Goal: Register for event/course

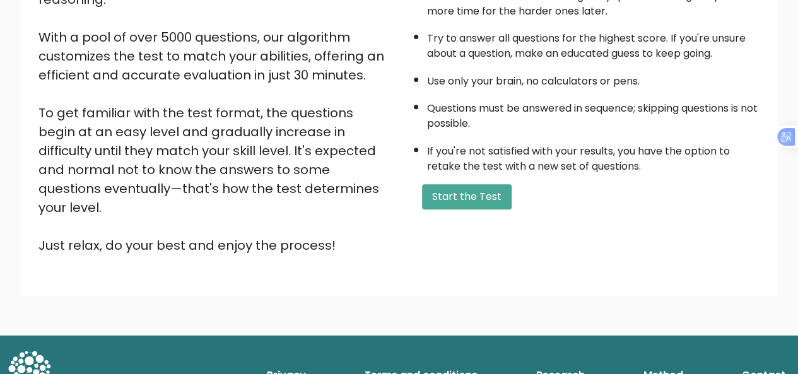
scroll to position [203, 0]
click at [436, 195] on button "Start the Test" at bounding box center [467, 196] width 90 height 25
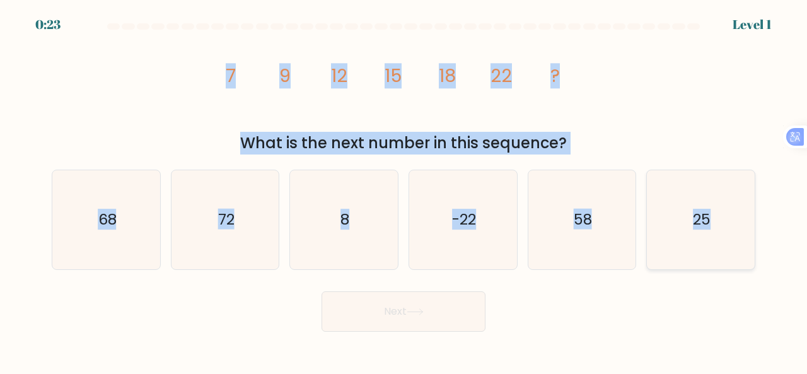
drag, startPoint x: 212, startPoint y: 66, endPoint x: 716, endPoint y: 243, distance: 534.1
click at [716, 243] on form at bounding box center [403, 177] width 807 height 308
copy form "7 9 12 15 18 22 ? What is the next number in this sequence? a. 68 b. 72 c. 8 d.…"
click at [641, 75] on div "image/svg+xml 7 9 12 15 18 22 ? What is the next number in this sequence?" at bounding box center [403, 95] width 719 height 120
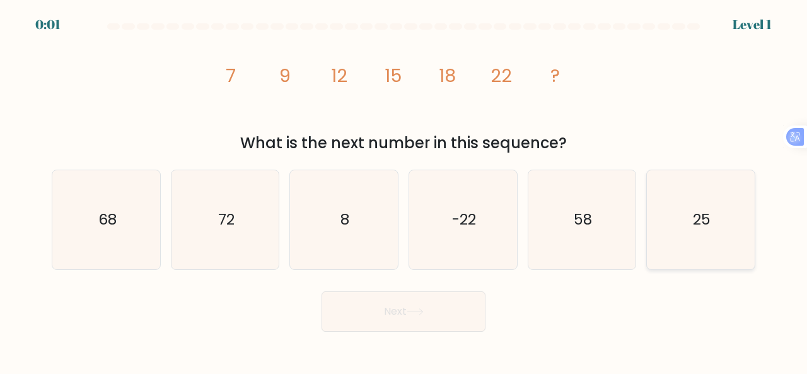
click at [696, 228] on text "25" at bounding box center [702, 219] width 18 height 21
click at [404, 190] on input "f. 25" at bounding box center [404, 188] width 1 height 3
radio input "true"
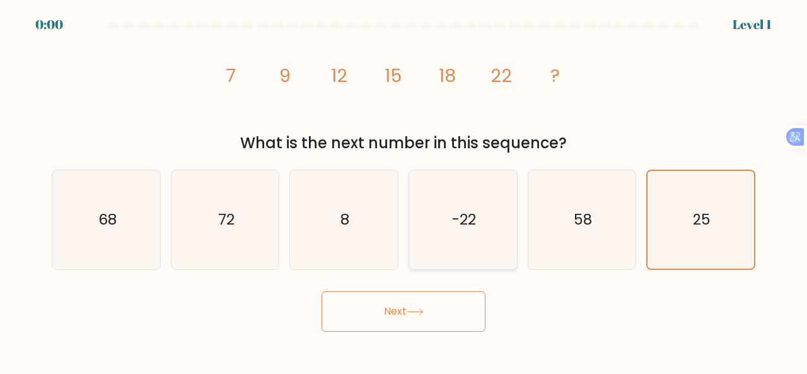
drag, startPoint x: 431, startPoint y: 307, endPoint x: 469, endPoint y: 242, distance: 75.7
click at [431, 307] on button "Next" at bounding box center [404, 311] width 164 height 40
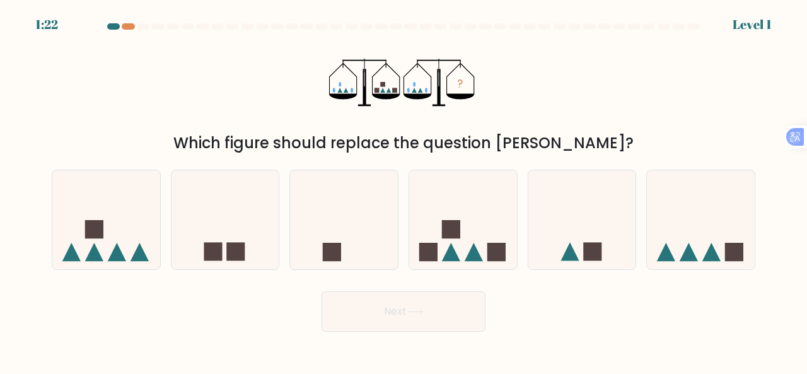
drag, startPoint x: 349, startPoint y: 61, endPoint x: 619, endPoint y: 118, distance: 276.5
click at [647, 143] on div "? Which figure should replace the question mark?" at bounding box center [403, 95] width 719 height 120
click at [612, 109] on div "? Which figure should replace the question mark?" at bounding box center [403, 95] width 719 height 120
click at [467, 238] on icon at bounding box center [463, 219] width 108 height 89
click at [404, 190] on input "d." at bounding box center [404, 188] width 1 height 3
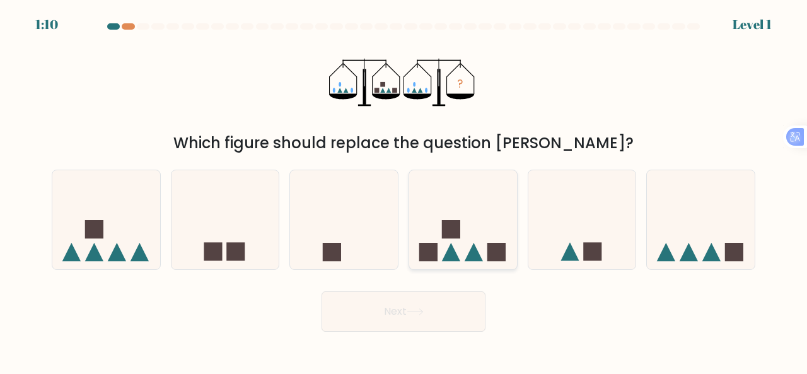
radio input "true"
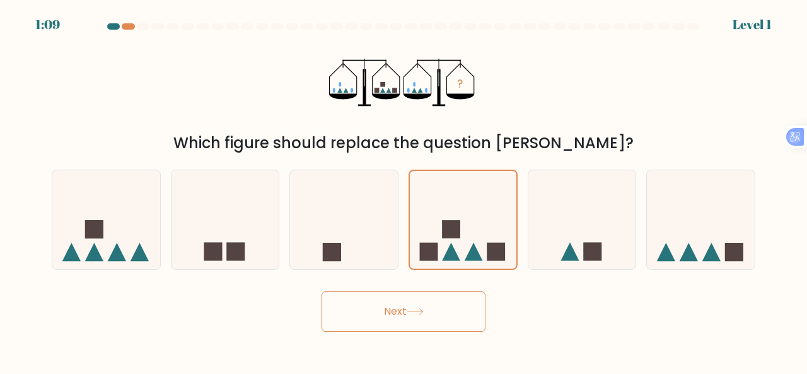
click at [416, 322] on button "Next" at bounding box center [404, 311] width 164 height 40
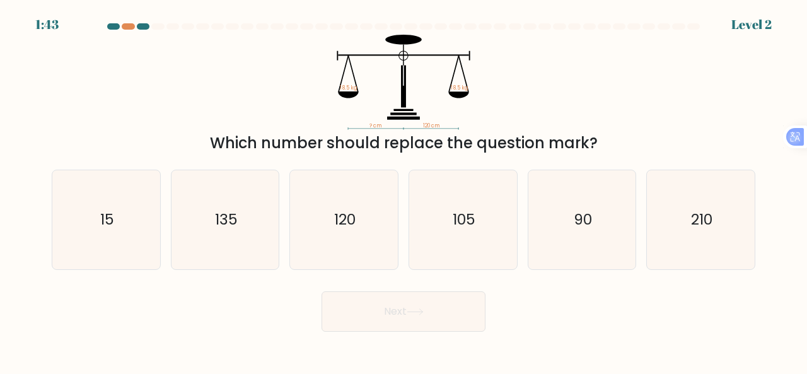
click at [658, 141] on div "Which number should replace the question mark?" at bounding box center [403, 143] width 689 height 23
click at [370, 217] on icon "120" at bounding box center [343, 219] width 99 height 99
click at [404, 190] on input "c. 120" at bounding box center [404, 188] width 1 height 3
radio input "true"
click at [393, 296] on button "Next" at bounding box center [404, 311] width 164 height 40
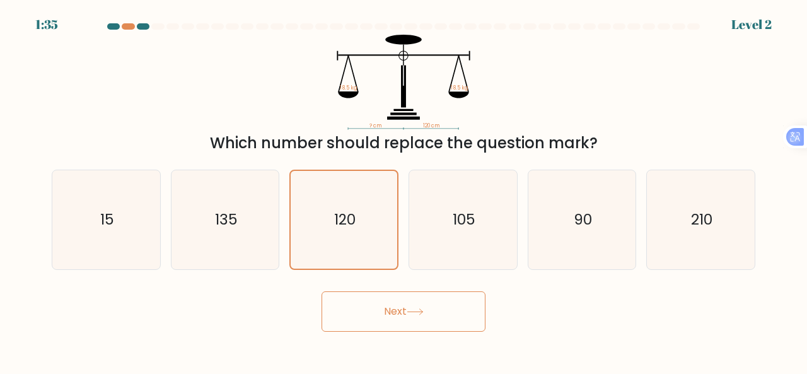
click at [393, 298] on button "Next" at bounding box center [404, 311] width 164 height 40
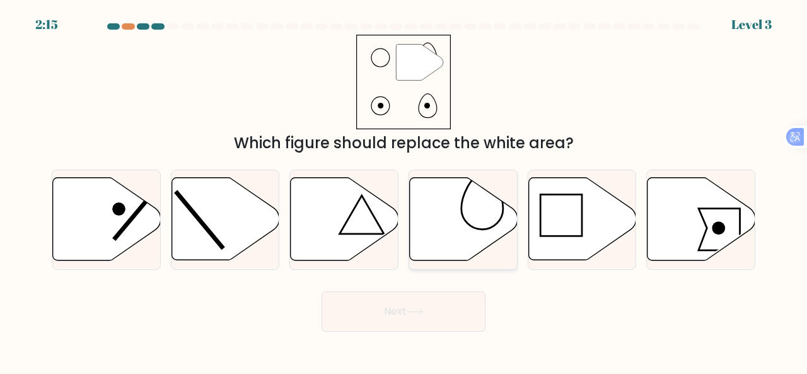
click at [448, 200] on icon at bounding box center [464, 219] width 108 height 83
click at [404, 190] on input "d." at bounding box center [404, 188] width 1 height 3
radio input "true"
click at [421, 315] on button "Next" at bounding box center [404, 311] width 164 height 40
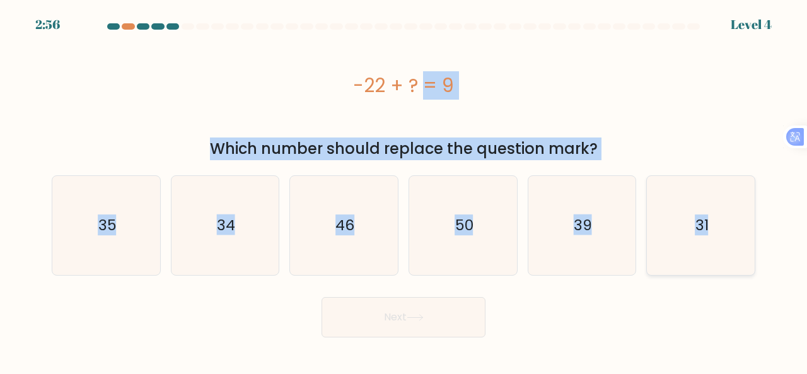
drag, startPoint x: 350, startPoint y: 74, endPoint x: 697, endPoint y: 212, distance: 373.6
click at [715, 218] on form "a." at bounding box center [403, 180] width 807 height 314
copy form "-22 + ? = 9 Which number should replace the question mark? a. 35 b. 34 c. 46 d.…"
click at [684, 219] on icon "31" at bounding box center [700, 225] width 99 height 99
click at [404, 190] on input "f. 31" at bounding box center [404, 188] width 1 height 3
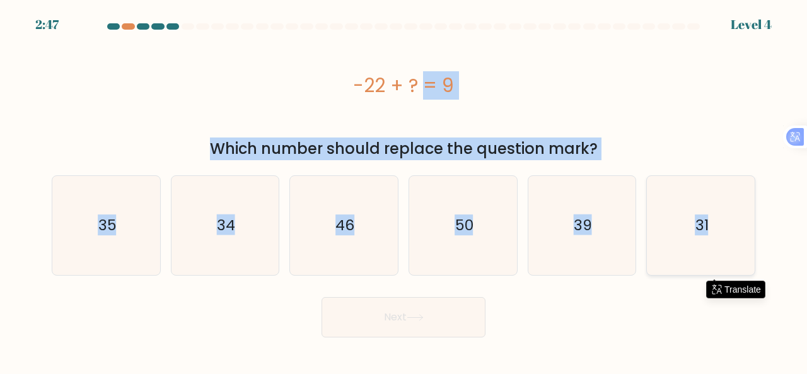
radio input "true"
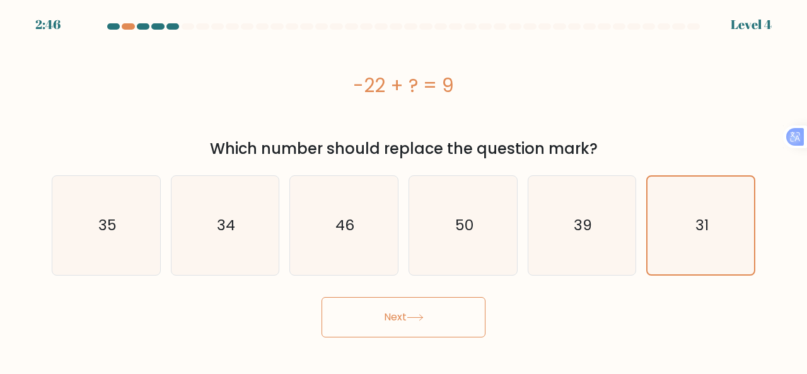
click at [428, 307] on button "Next" at bounding box center [404, 317] width 164 height 40
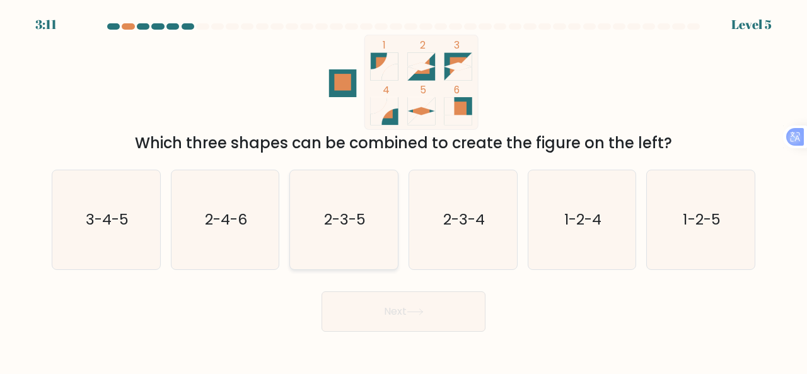
click at [354, 214] on text "2-3-5" at bounding box center [345, 219] width 42 height 21
click at [404, 190] on input "c. 2-3-5" at bounding box center [404, 188] width 1 height 3
radio input "true"
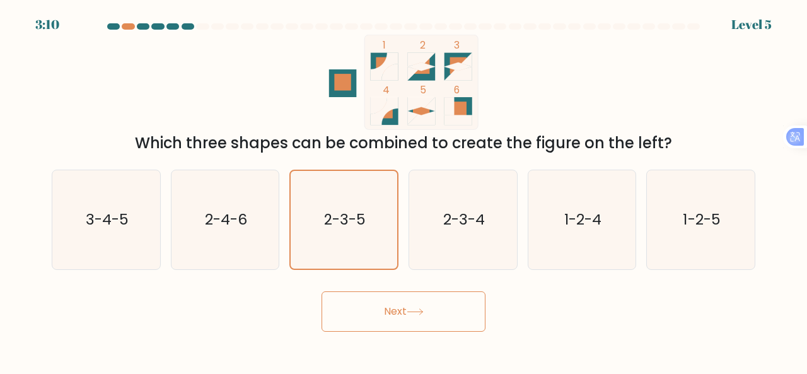
drag, startPoint x: 397, startPoint y: 303, endPoint x: 400, endPoint y: 294, distance: 8.6
click at [397, 303] on button "Next" at bounding box center [404, 311] width 164 height 40
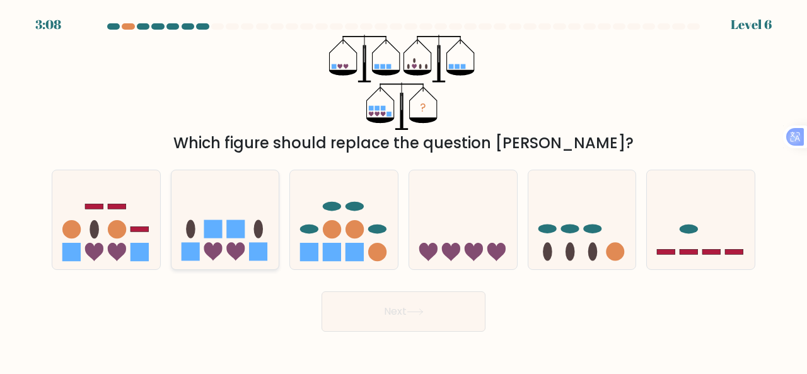
click at [235, 253] on icon at bounding box center [235, 252] width 18 height 18
click at [404, 190] on input "b." at bounding box center [404, 188] width 1 height 3
radio input "true"
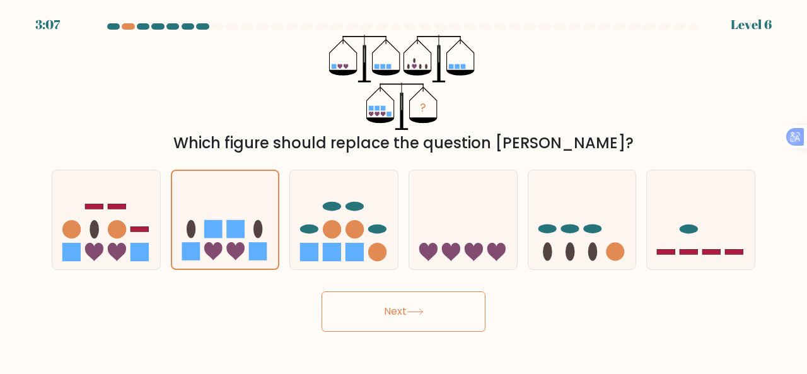
click at [434, 310] on button "Next" at bounding box center [404, 311] width 164 height 40
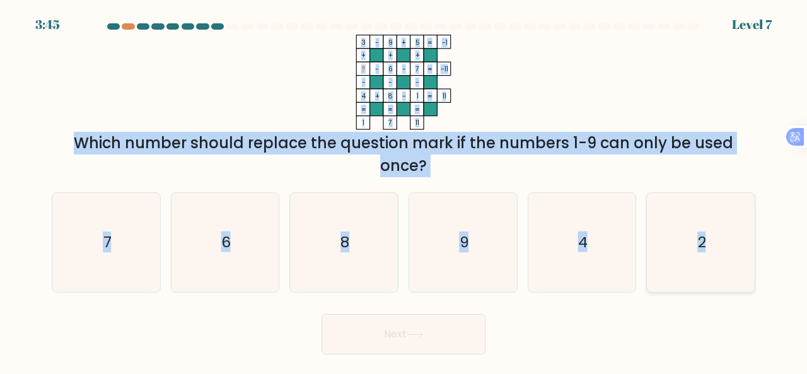
drag, startPoint x: 354, startPoint y: 39, endPoint x: 735, endPoint y: 236, distance: 429.0
click at [721, 244] on form at bounding box center [403, 188] width 807 height 331
copy form "3 - 9 + 5 -1 + + + ? - 6 - 7 -11 - - - 4 + 8 - 1 = 11 = = = = 1 7 11 = Which nu…"
click at [806, 83] on form at bounding box center [403, 188] width 807 height 331
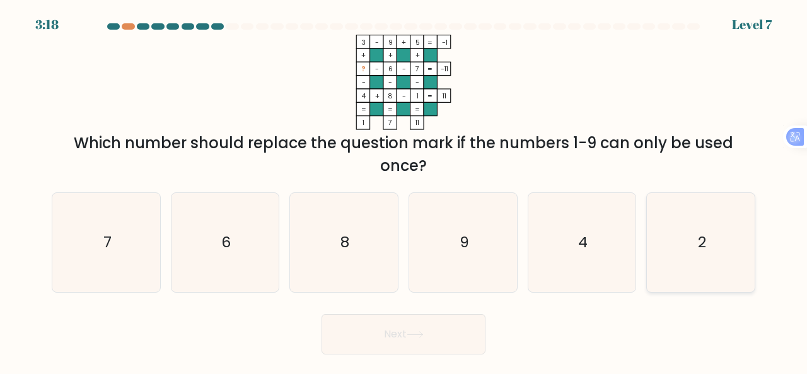
click at [655, 253] on icon "2" at bounding box center [700, 242] width 99 height 99
click at [404, 190] on input "f. 2" at bounding box center [404, 188] width 1 height 3
radio input "true"
click at [429, 338] on button "Next" at bounding box center [404, 334] width 164 height 40
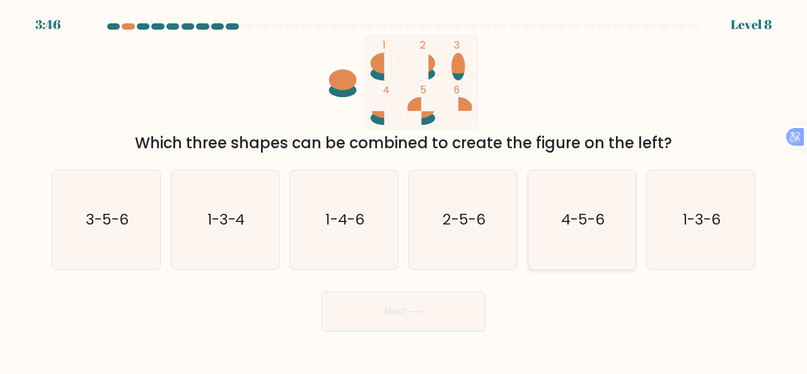
click at [537, 238] on icon "4-5-6" at bounding box center [582, 219] width 99 height 99
click at [404, 190] on input "e. 4-5-6" at bounding box center [404, 188] width 1 height 3
radio input "true"
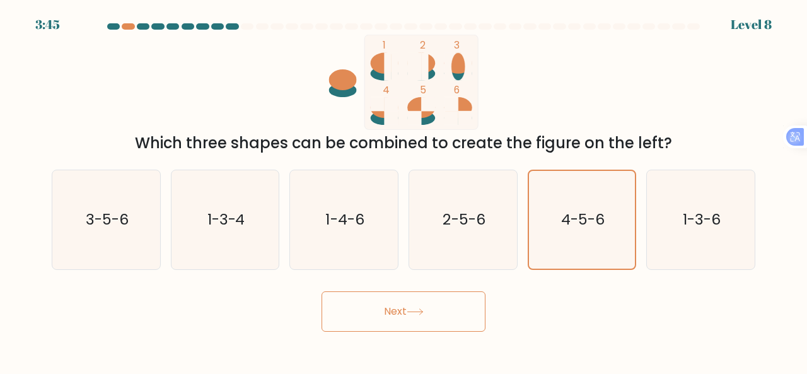
click at [392, 318] on button "Next" at bounding box center [404, 311] width 164 height 40
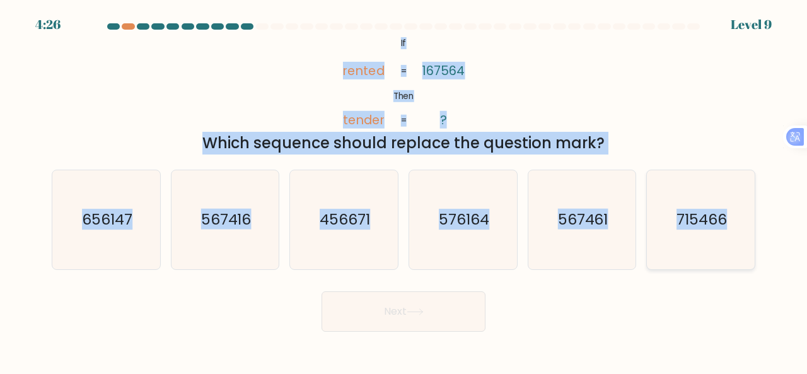
drag, startPoint x: 416, startPoint y: 47, endPoint x: 727, endPoint y: 238, distance: 364.6
click at [727, 238] on form "If ?" at bounding box center [403, 177] width 807 height 308
copy form "If Then rented tender 167564 ? = = Which sequence should replace the question m…"
click at [251, 229] on icon "567416" at bounding box center [225, 219] width 99 height 99
click at [404, 190] on input "b. 567416" at bounding box center [404, 188] width 1 height 3
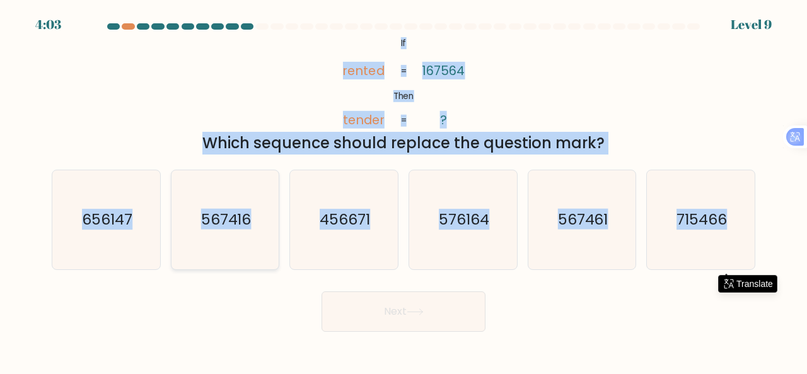
radio input "true"
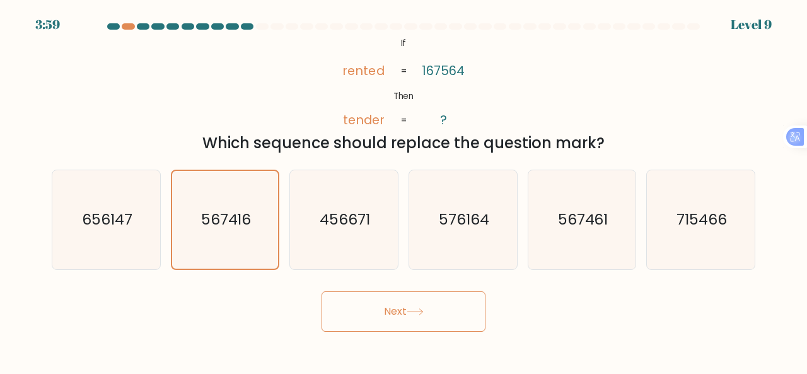
click at [393, 327] on button "Next" at bounding box center [404, 311] width 164 height 40
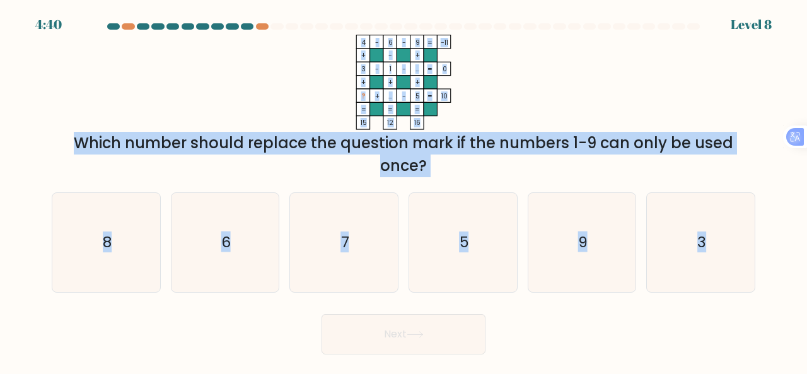
drag, startPoint x: 357, startPoint y: 33, endPoint x: 766, endPoint y: 272, distance: 473.4
click at [766, 272] on form at bounding box center [403, 188] width 807 height 331
copy form "4 - 6 - 9 -11 + - + 3 - 1 - ... 0 + + + ? + ... - 5 = 10 = = = = 15 12 16 = Whi…"
click at [354, 238] on icon "7" at bounding box center [343, 242] width 99 height 99
click at [404, 190] on input "c. 7" at bounding box center [404, 188] width 1 height 3
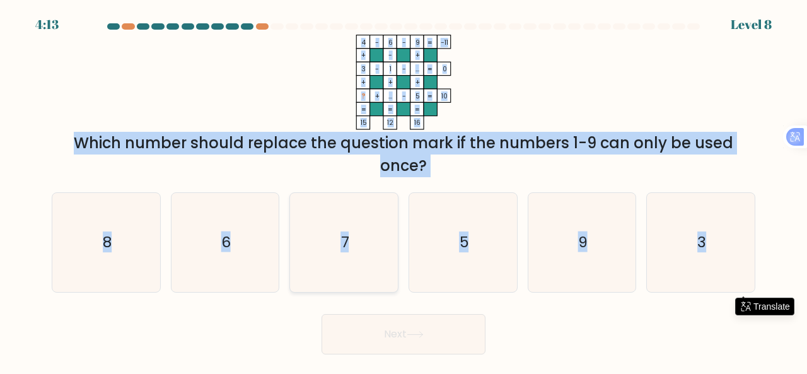
radio input "true"
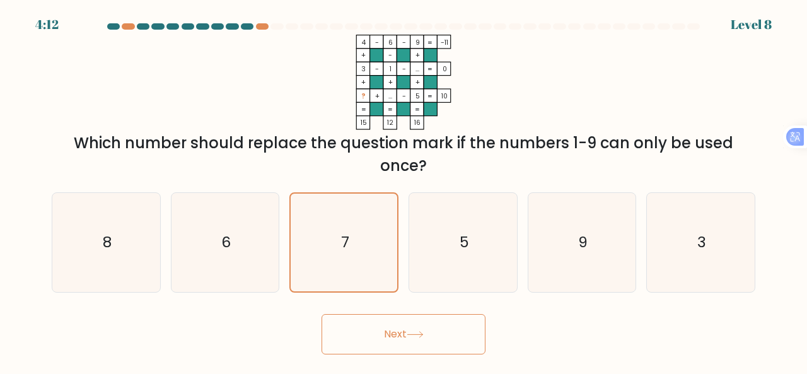
click at [381, 323] on button "Next" at bounding box center [404, 334] width 164 height 40
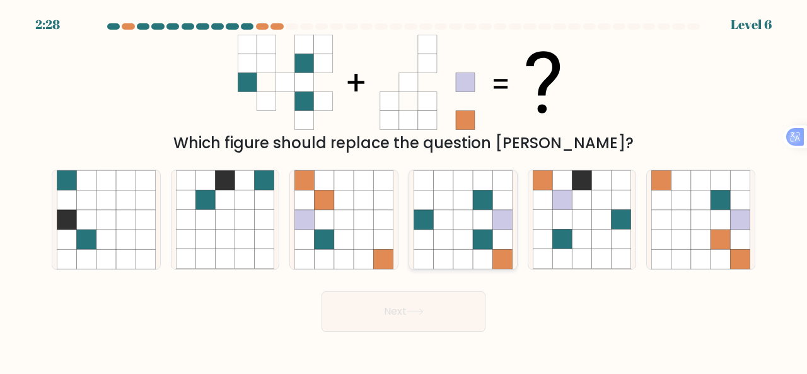
click at [468, 238] on icon at bounding box center [463, 240] width 20 height 20
click at [404, 190] on input "d." at bounding box center [404, 188] width 1 height 3
radio input "true"
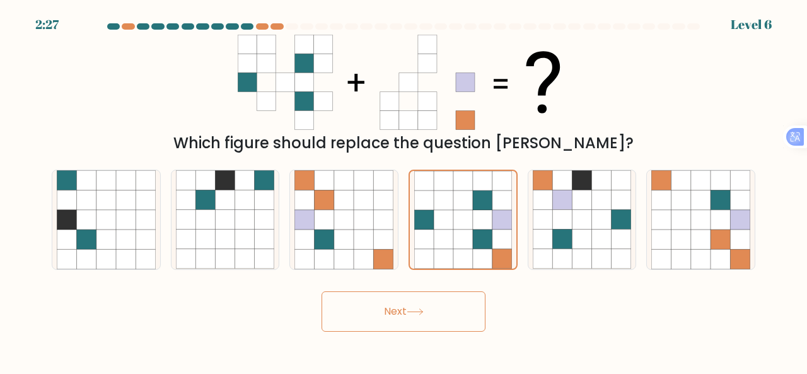
click at [421, 313] on icon at bounding box center [415, 311] width 17 height 7
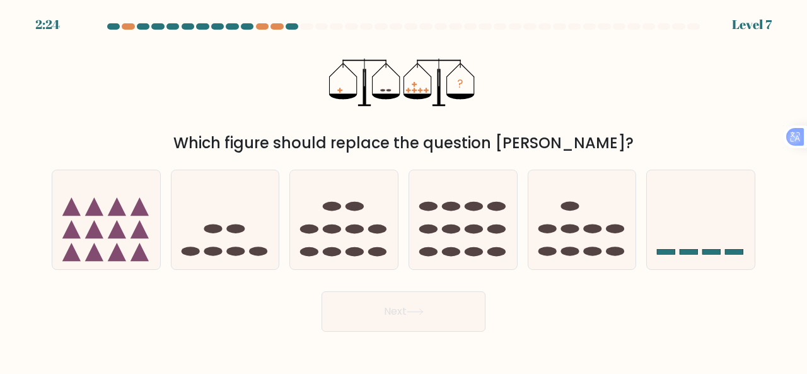
drag, startPoint x: 416, startPoint y: 302, endPoint x: 404, endPoint y: 311, distance: 15.4
click at [405, 311] on button "Next" at bounding box center [404, 311] width 164 height 40
click at [590, 113] on div "? Which figure should replace the question mark?" at bounding box center [403, 95] width 719 height 120
click at [467, 233] on icon at bounding box center [463, 219] width 108 height 89
click at [404, 190] on input "d." at bounding box center [404, 188] width 1 height 3
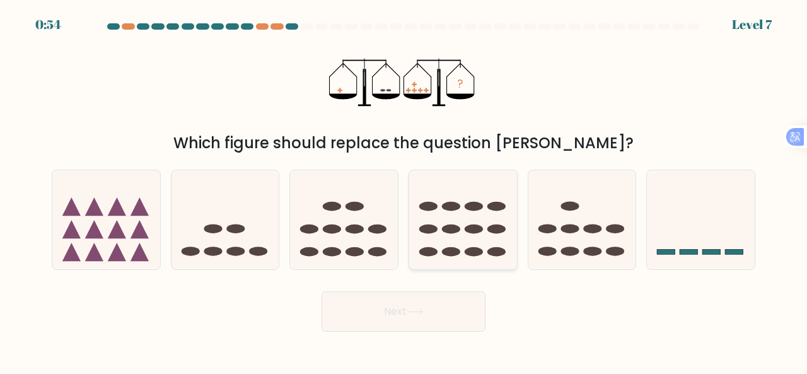
radio input "true"
click at [441, 301] on button "Next" at bounding box center [404, 311] width 164 height 40
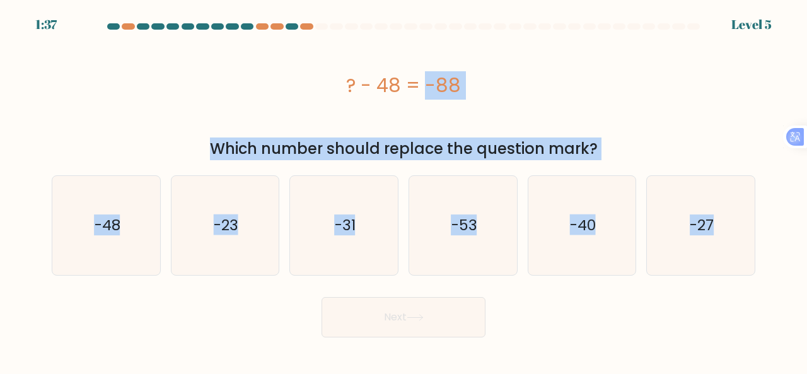
drag, startPoint x: 346, startPoint y: 78, endPoint x: 766, endPoint y: 239, distance: 450.5
click at [766, 239] on form "a." at bounding box center [403, 180] width 807 height 314
copy form "? - 48 = -88 Which number should replace the question mark? a. -48 b. -23 c. -3…"
click at [585, 220] on text "-40" at bounding box center [583, 225] width 26 height 21
click at [404, 190] on input "e. -40" at bounding box center [404, 188] width 1 height 3
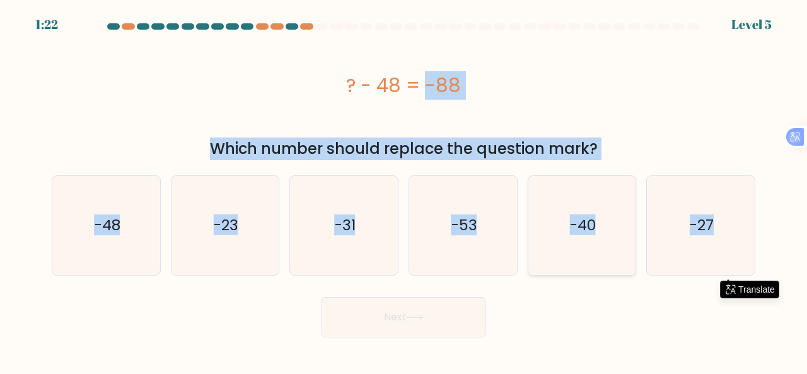
radio input "true"
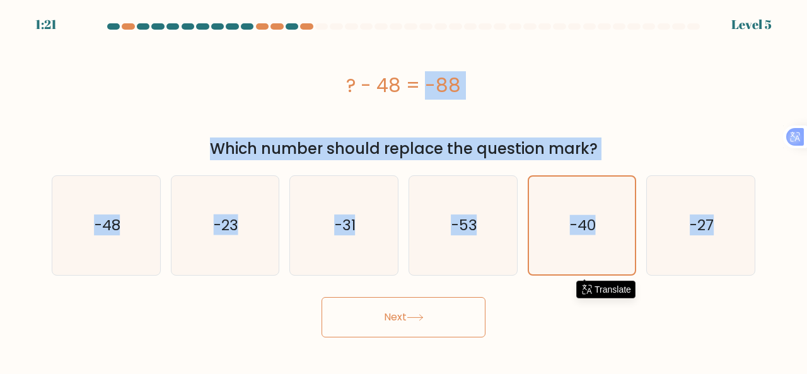
click at [451, 302] on button "Next" at bounding box center [404, 317] width 164 height 40
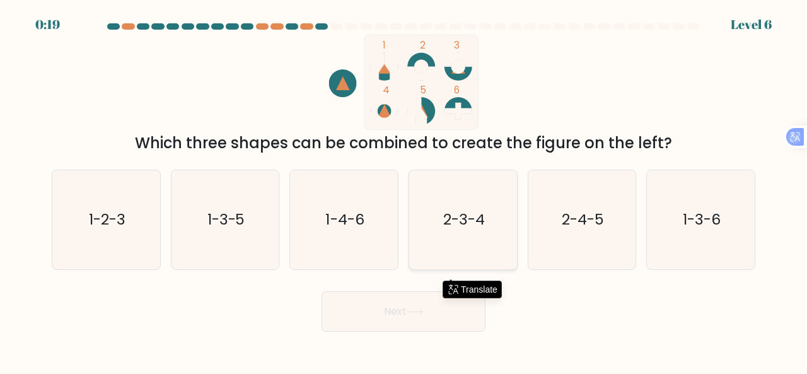
click at [444, 231] on icon "2-3-4" at bounding box center [463, 219] width 99 height 99
click at [404, 190] on input "d. 2-3-4" at bounding box center [404, 188] width 1 height 3
radio input "true"
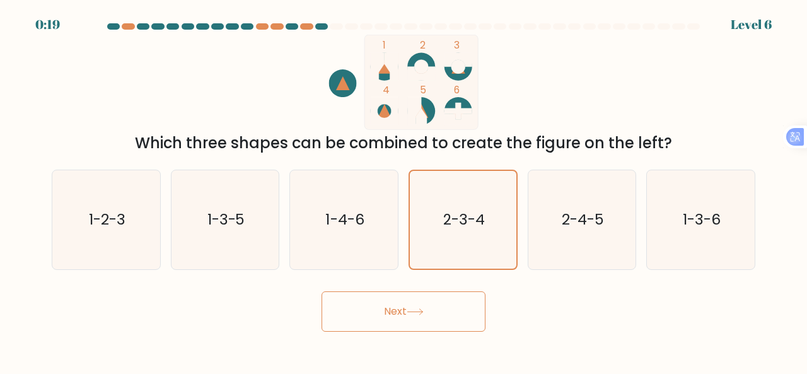
click at [410, 322] on button "Next" at bounding box center [404, 311] width 164 height 40
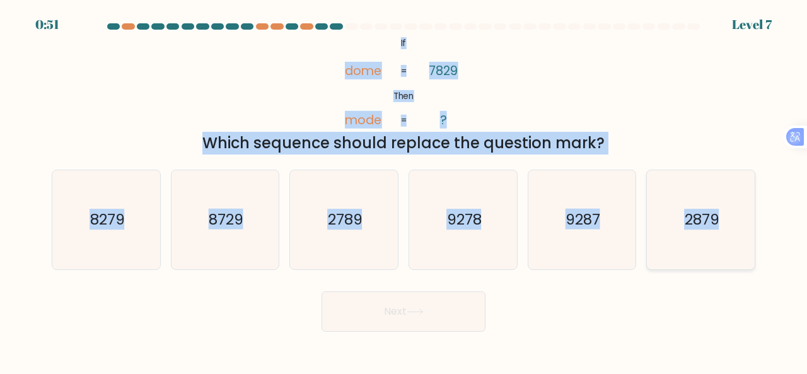
drag, startPoint x: 390, startPoint y: 36, endPoint x: 719, endPoint y: 221, distance: 377.8
click at [719, 221] on form "If ?" at bounding box center [403, 177] width 807 height 308
click at [625, 55] on div "@import url('https://fonts.googleapis.com/css?family=Abril+Fatface:400,100,100i…" at bounding box center [403, 95] width 719 height 120
drag, startPoint x: 393, startPoint y: 38, endPoint x: 747, endPoint y: 233, distance: 403.0
click at [747, 233] on form "If ?" at bounding box center [403, 177] width 807 height 308
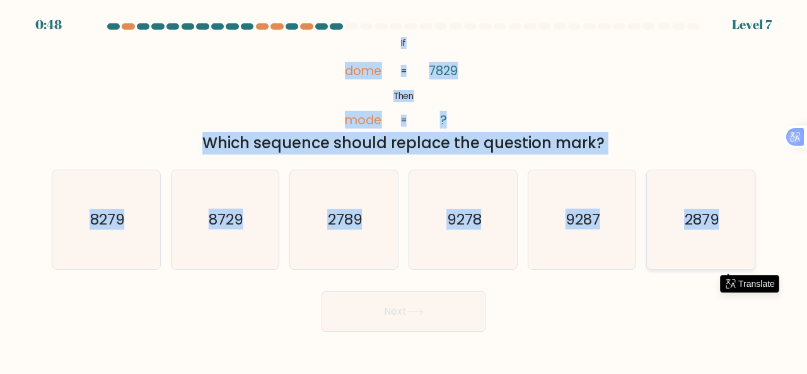
copy form "If Then dome mode 7829 ? = = Which sequence should replace the question mark? a…"
click at [624, 87] on div "@import url('https://fonts.googleapis.com/css?family=Abril+Fatface:400,100,100i…" at bounding box center [403, 95] width 719 height 120
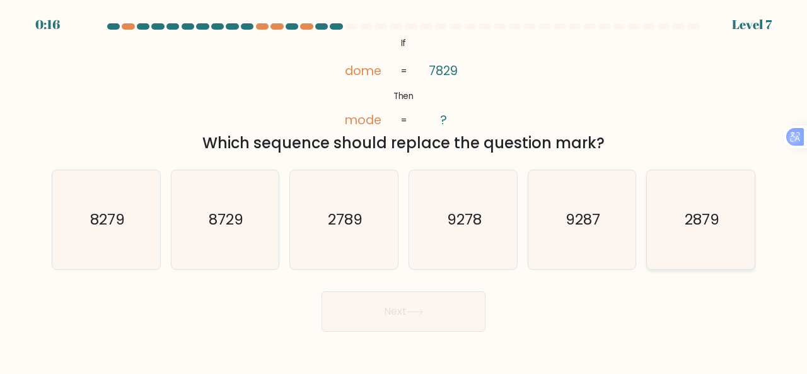
click at [683, 201] on icon "2879" at bounding box center [700, 219] width 99 height 99
click at [404, 190] on input "f. 2879" at bounding box center [404, 188] width 1 height 3
radio input "true"
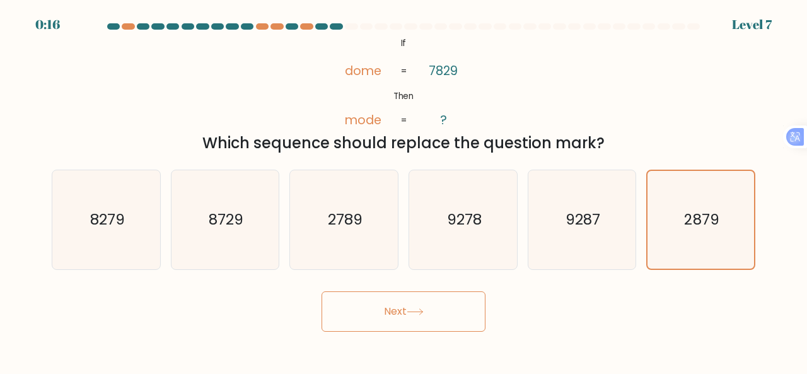
click at [391, 308] on button "Next" at bounding box center [404, 311] width 164 height 40
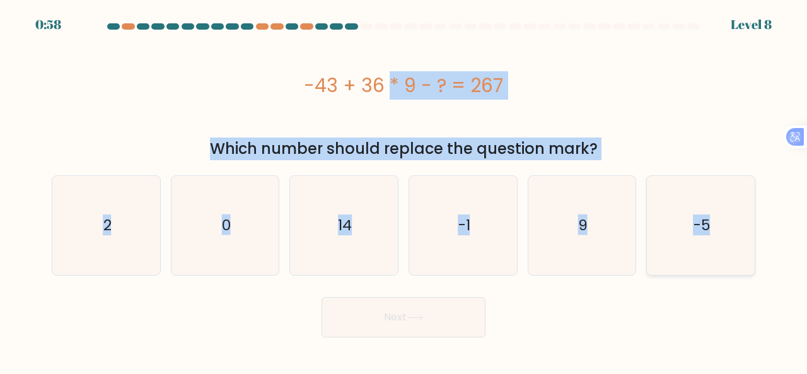
drag, startPoint x: 292, startPoint y: 70, endPoint x: 733, endPoint y: 211, distance: 463.4
click at [733, 211] on form "a. 2" at bounding box center [403, 180] width 807 height 314
copy form "-43 + 36 * 9 - ? = 267 Which number should replace the question mark? a. 2 b. 0…"
click at [339, 221] on text "14" at bounding box center [345, 225] width 14 height 21
click at [404, 190] on input "c. 14" at bounding box center [404, 188] width 1 height 3
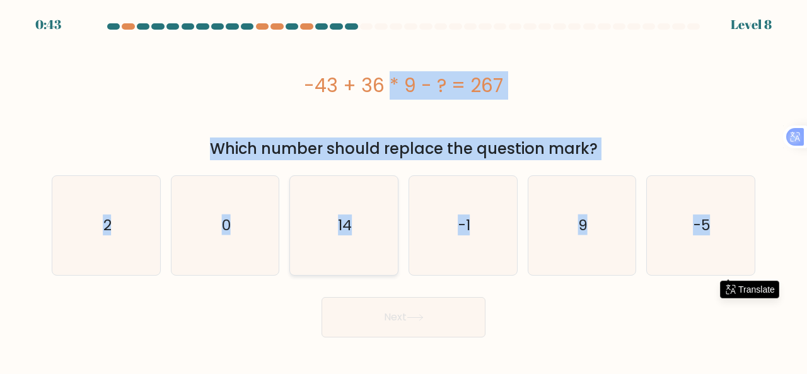
radio input "true"
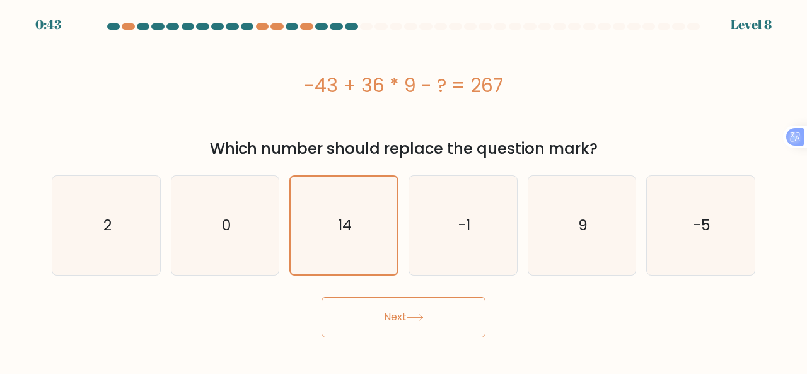
click at [397, 322] on button "Next" at bounding box center [404, 317] width 164 height 40
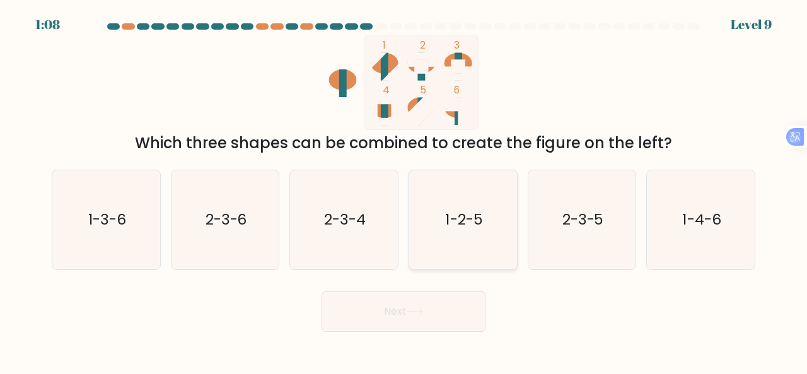
click at [454, 190] on icon "1-2-5" at bounding box center [463, 219] width 99 height 99
click at [404, 190] on input "d. 1-2-5" at bounding box center [404, 188] width 1 height 3
radio input "true"
click at [447, 315] on button "Next" at bounding box center [404, 311] width 164 height 40
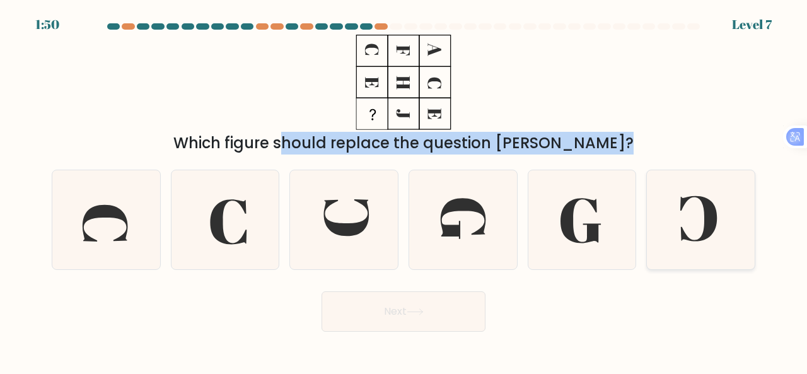
drag, startPoint x: 359, startPoint y: 39, endPoint x: 709, endPoint y: 191, distance: 381.5
click at [715, 197] on form at bounding box center [403, 177] width 807 height 308
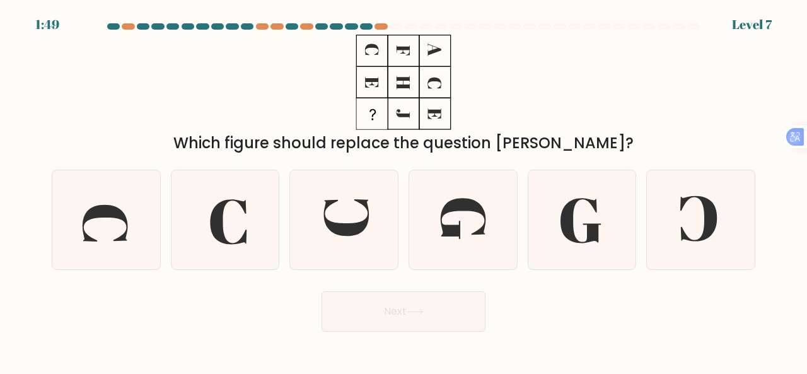
drag, startPoint x: 599, startPoint y: 108, endPoint x: 420, endPoint y: 81, distance: 181.1
click at [597, 108] on div "Which figure should replace the question mark?" at bounding box center [403, 95] width 719 height 120
drag, startPoint x: 366, startPoint y: 46, endPoint x: 437, endPoint y: 94, distance: 85.9
click at [458, 113] on icon at bounding box center [404, 82] width 158 height 95
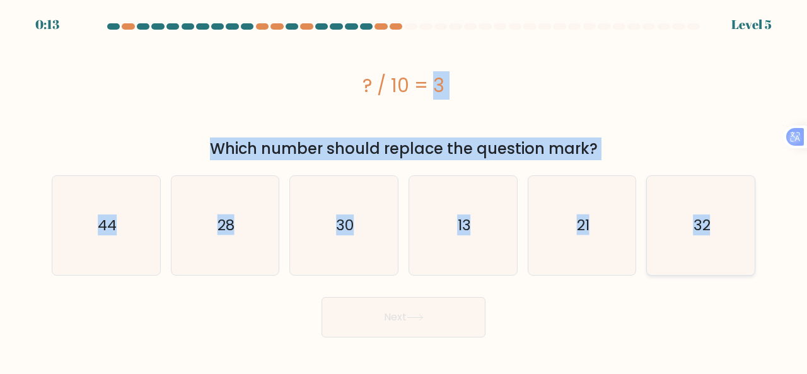
drag, startPoint x: 352, startPoint y: 75, endPoint x: 712, endPoint y: 241, distance: 396.4
click at [711, 242] on form "a." at bounding box center [403, 180] width 807 height 314
copy form "? / 10 = 3 Which number should replace the question mark? a. 44 b. 28 c. 30 d. …"
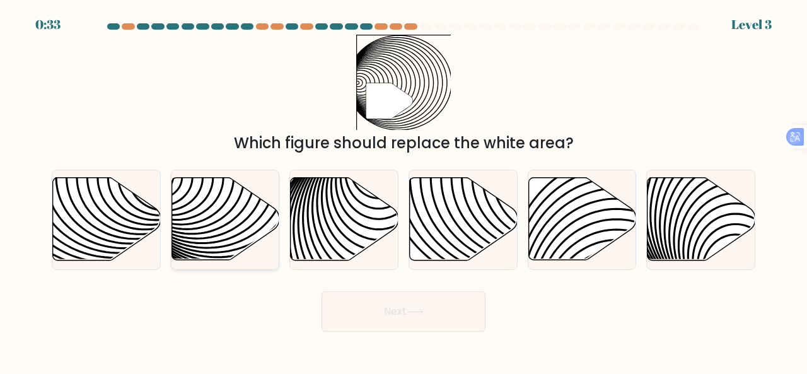
click at [216, 233] on icon at bounding box center [226, 219] width 108 height 83
click at [404, 190] on input "b." at bounding box center [404, 188] width 1 height 3
radio input "true"
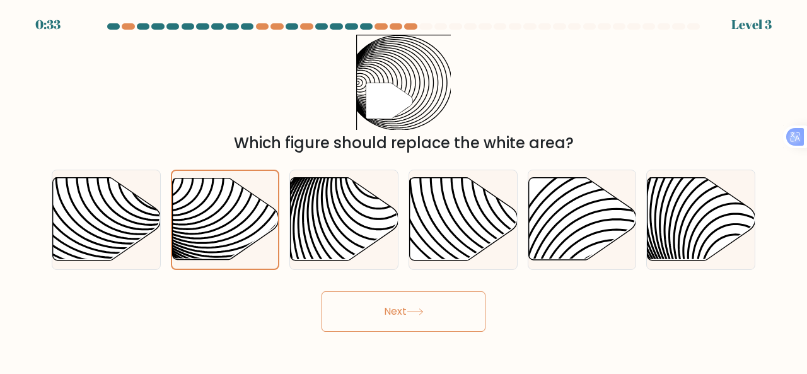
click at [378, 308] on button "Next" at bounding box center [404, 311] width 164 height 40
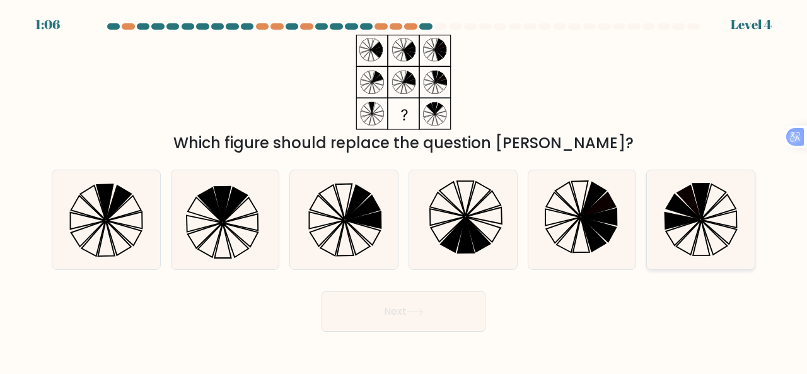
click at [719, 231] on icon at bounding box center [700, 219] width 99 height 99
click at [404, 190] on input "f." at bounding box center [404, 188] width 1 height 3
radio input "true"
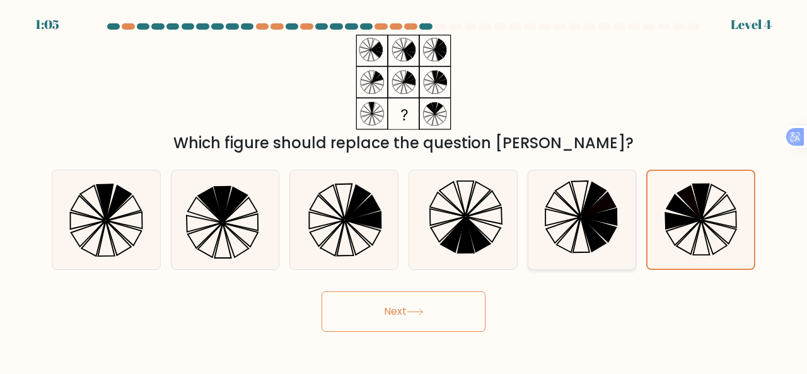
drag, startPoint x: 434, startPoint y: 305, endPoint x: 590, endPoint y: 259, distance: 162.4
click at [434, 305] on button "Next" at bounding box center [404, 311] width 164 height 40
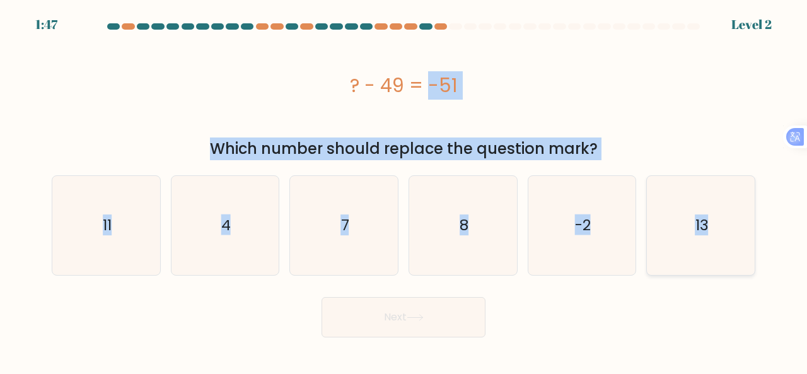
drag, startPoint x: 347, startPoint y: 78, endPoint x: 724, endPoint y: 223, distance: 404.0
click at [724, 223] on form "a. 4" at bounding box center [403, 180] width 807 height 314
copy form "? - 49 = -51 Which number should replace the question mark? a. 11 b. 4 c. 7 d. …"
click at [602, 229] on icon "-2" at bounding box center [582, 225] width 99 height 99
click at [404, 190] on input "e. -2" at bounding box center [404, 188] width 1 height 3
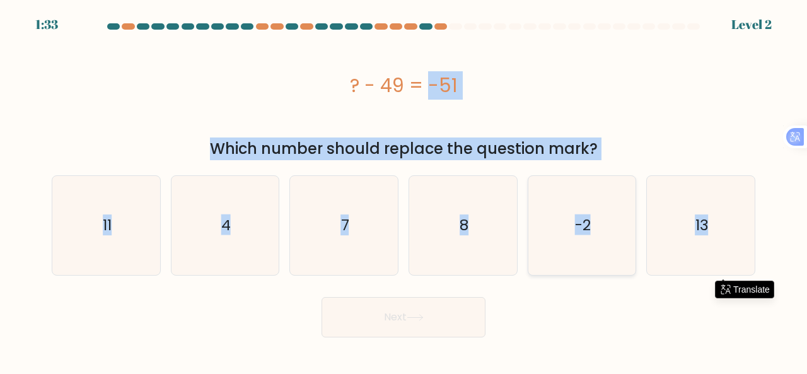
radio input "true"
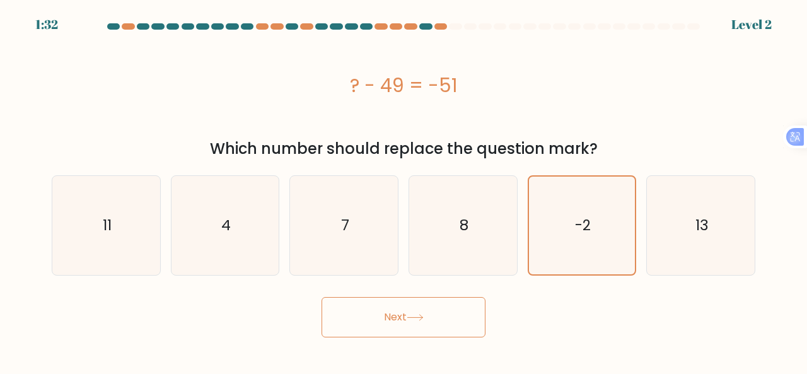
click at [393, 317] on button "Next" at bounding box center [404, 317] width 164 height 40
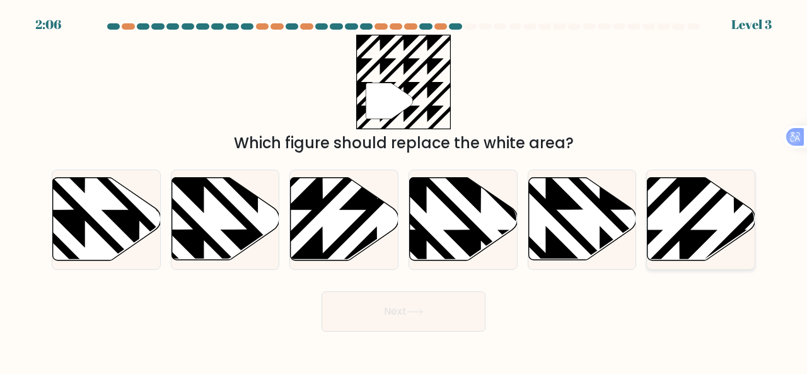
click at [661, 199] on icon at bounding box center [734, 175] width 217 height 217
click at [404, 190] on input "f." at bounding box center [404, 188] width 1 height 3
radio input "true"
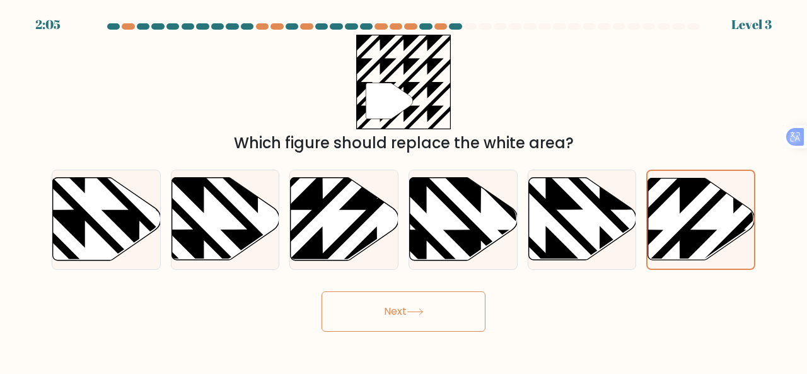
click at [453, 310] on button "Next" at bounding box center [404, 311] width 164 height 40
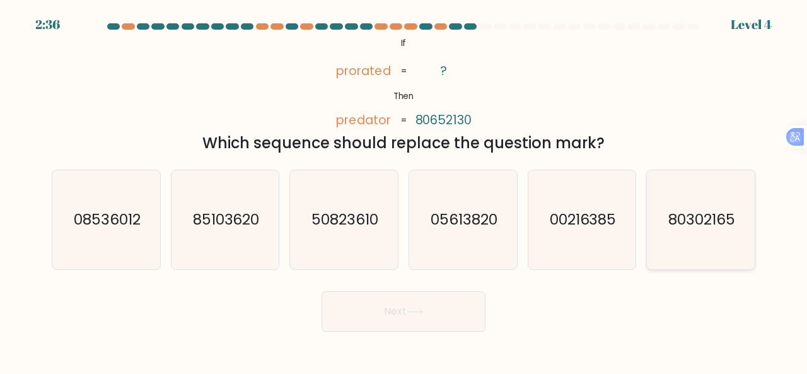
click at [713, 234] on icon "80302165" at bounding box center [700, 219] width 99 height 99
click at [404, 190] on input "f. 80302165" at bounding box center [404, 188] width 1 height 3
radio input "true"
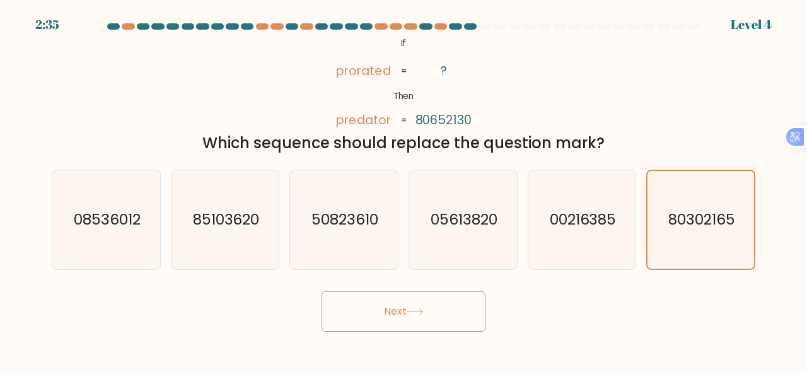
click at [378, 308] on button "Next" at bounding box center [404, 311] width 164 height 40
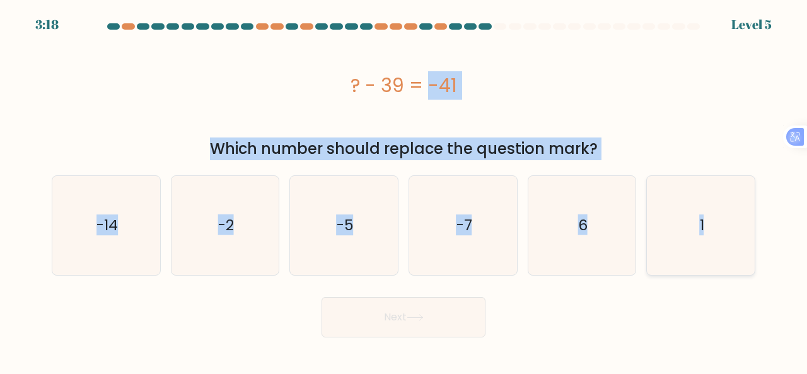
drag, startPoint x: 484, startPoint y: 81, endPoint x: 707, endPoint y: 218, distance: 261.3
click at [713, 223] on form "a. 6" at bounding box center [403, 180] width 807 height 314
copy form "? - 39 = -41 Which number should replace the question mark? a. -14 b. -2 c. -5 …"
click at [243, 227] on icon "-2" at bounding box center [225, 225] width 99 height 99
click at [404, 190] on input "b. -2" at bounding box center [404, 188] width 1 height 3
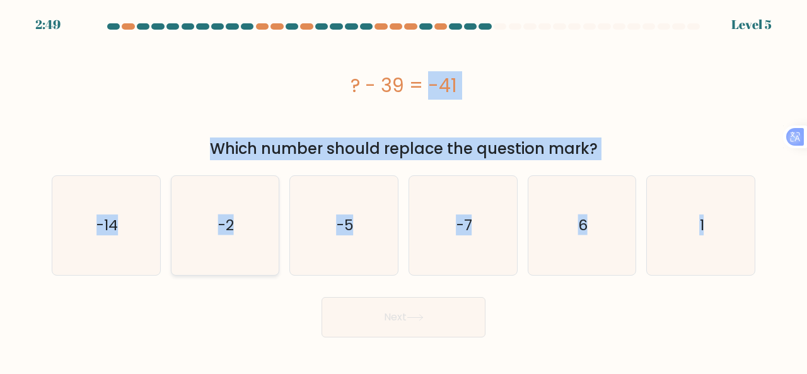
radio input "true"
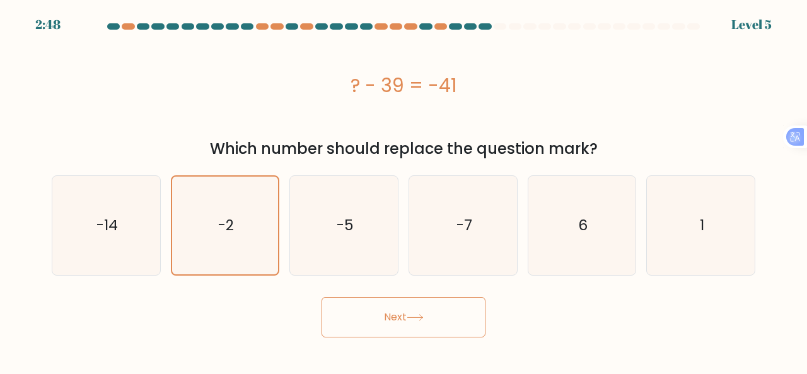
click at [414, 310] on button "Next" at bounding box center [404, 317] width 164 height 40
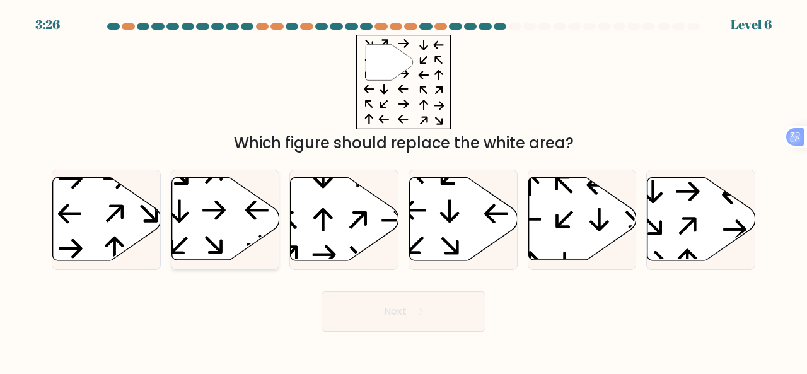
click at [245, 197] on icon at bounding box center [226, 219] width 108 height 83
click at [404, 190] on input "b." at bounding box center [404, 188] width 1 height 3
radio input "true"
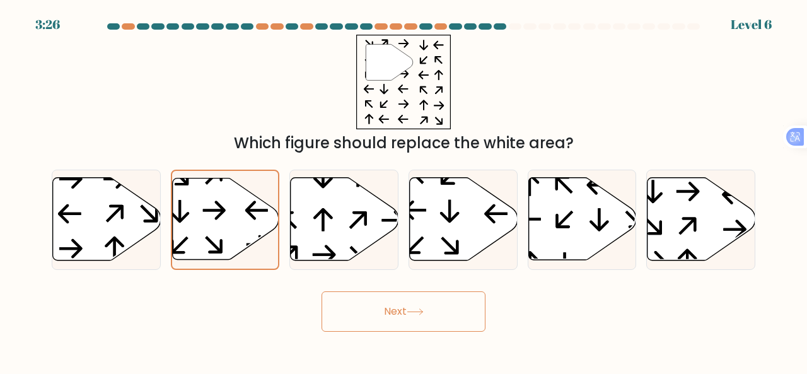
click at [421, 317] on button "Next" at bounding box center [404, 311] width 164 height 40
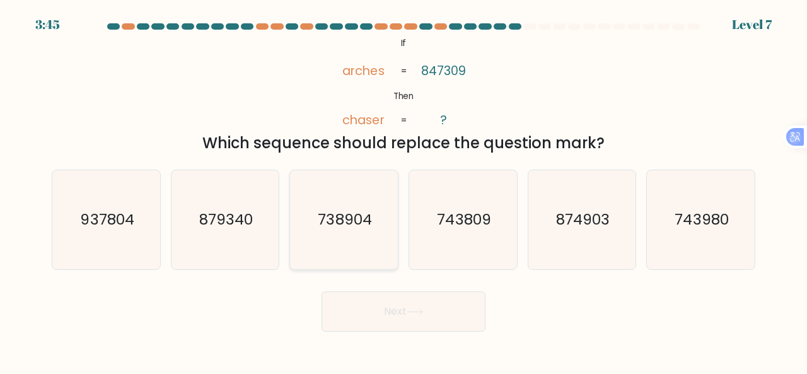
click at [352, 226] on text "738904" at bounding box center [345, 219] width 54 height 21
click at [404, 190] on input "c. 738904" at bounding box center [404, 188] width 1 height 3
radio input "true"
click at [395, 317] on button "Next" at bounding box center [404, 311] width 164 height 40
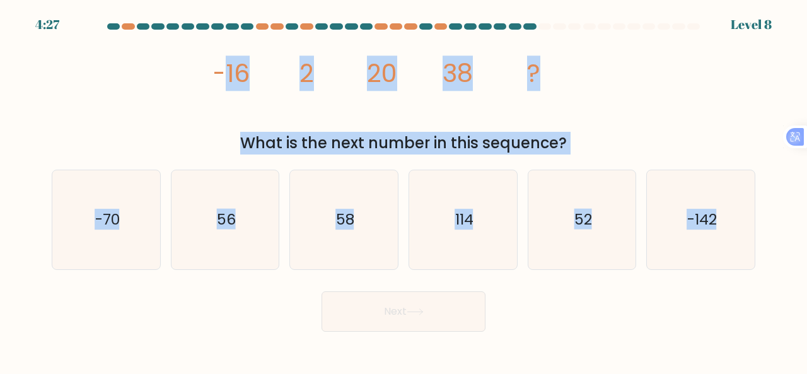
drag, startPoint x: 250, startPoint y: 71, endPoint x: 760, endPoint y: 220, distance: 531.6
click at [760, 220] on form at bounding box center [403, 177] width 807 height 308
copy form "16 2 20 38 ? What is the next number in this sequence? a. -70 b. 56 c. 58 d. 11…"
click at [266, 214] on icon "56" at bounding box center [225, 219] width 99 height 99
click at [404, 190] on input "b. 56" at bounding box center [404, 188] width 1 height 3
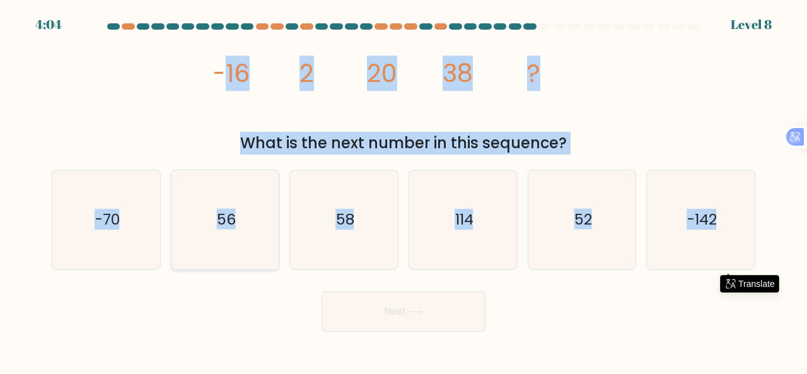
radio input "true"
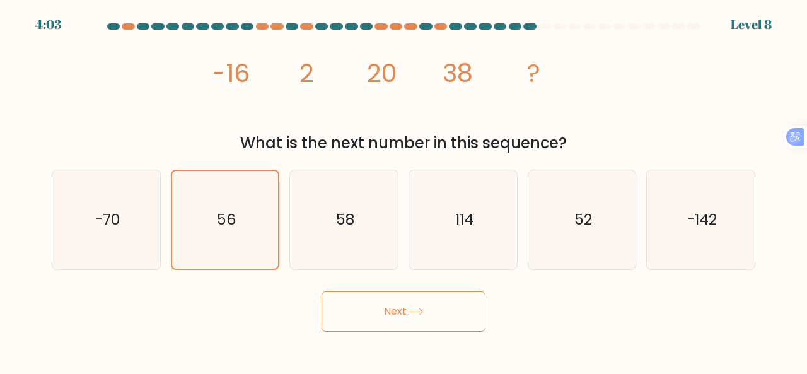
click at [410, 315] on button "Next" at bounding box center [404, 311] width 164 height 40
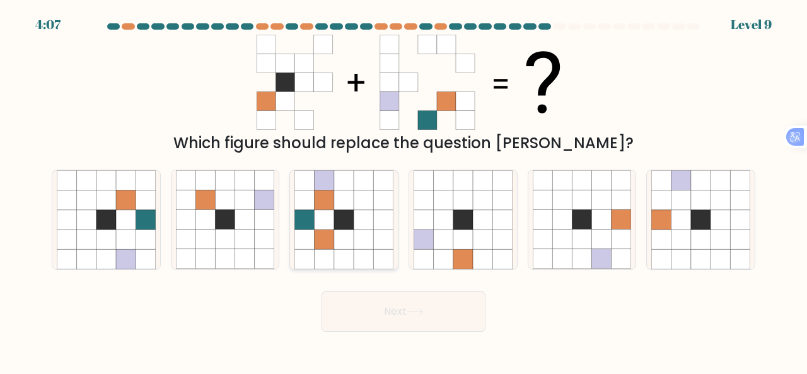
click at [341, 226] on icon at bounding box center [344, 220] width 20 height 20
click at [404, 190] on input "c." at bounding box center [404, 188] width 1 height 3
radio input "true"
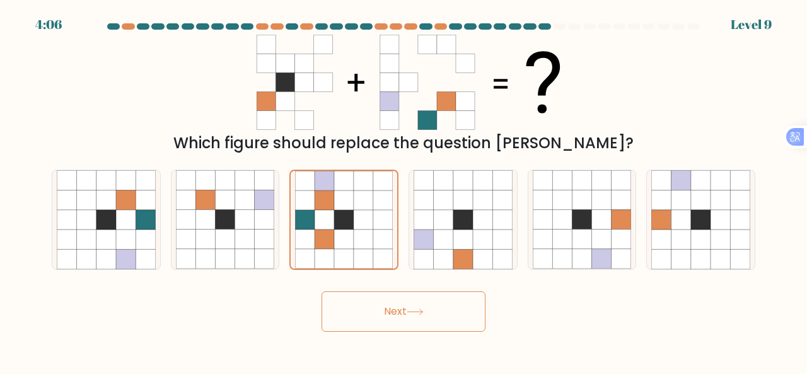
click at [396, 315] on button "Next" at bounding box center [404, 311] width 164 height 40
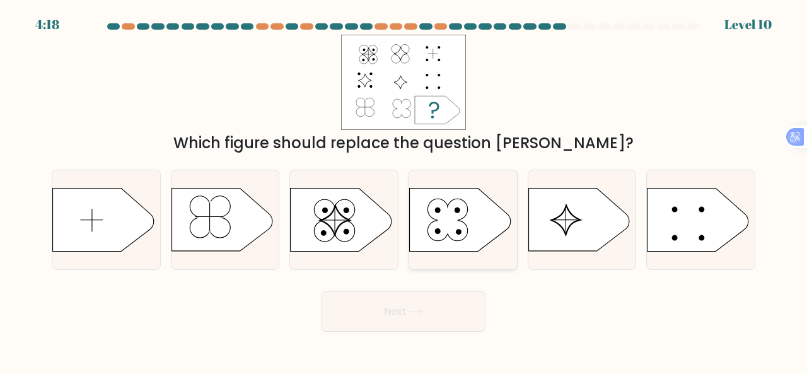
click at [477, 223] on icon at bounding box center [460, 219] width 101 height 63
click at [404, 190] on input "d." at bounding box center [404, 188] width 1 height 3
radio input "true"
click at [426, 298] on button "Next" at bounding box center [404, 311] width 164 height 40
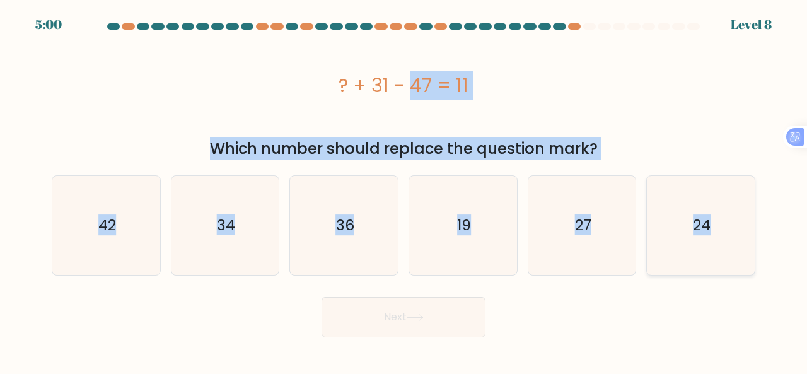
drag, startPoint x: 336, startPoint y: 79, endPoint x: 748, endPoint y: 228, distance: 438.6
click at [748, 228] on form "a." at bounding box center [403, 180] width 807 height 314
copy form "? + 31 - 47 = 11 Which number should replace the question mark? a. 42 b. 34 c. …"
click at [554, 226] on icon "27" at bounding box center [582, 225] width 99 height 99
click at [404, 190] on input "e. 27" at bounding box center [404, 188] width 1 height 3
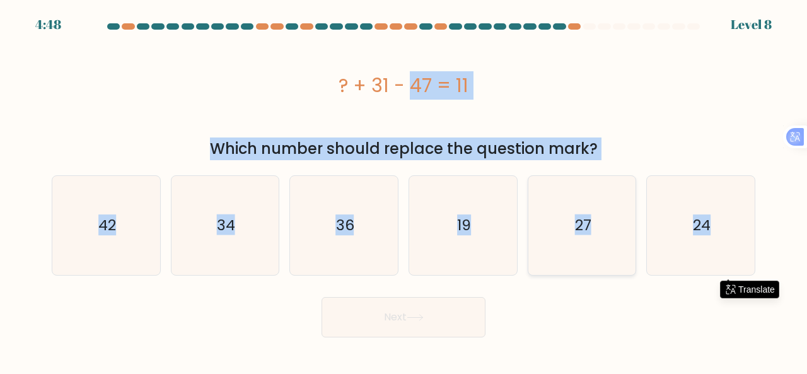
radio input "true"
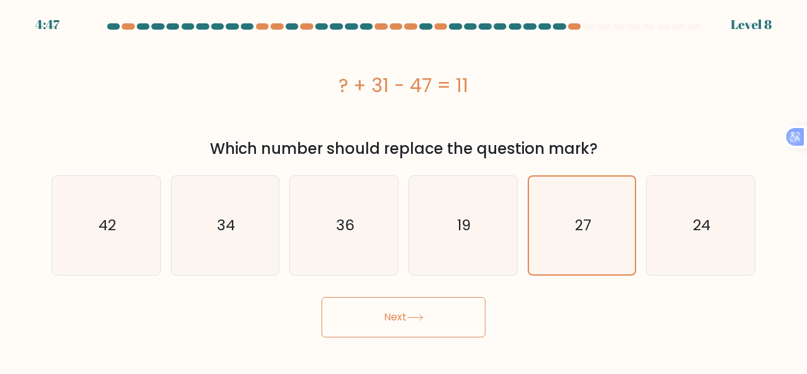
click at [408, 325] on button "Next" at bounding box center [404, 317] width 164 height 40
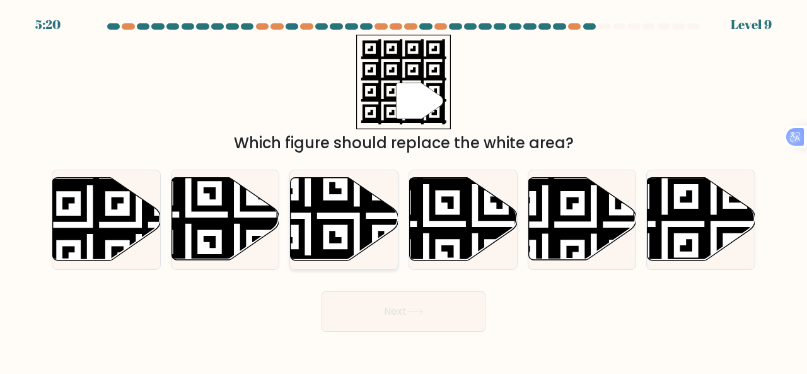
click at [319, 216] on icon at bounding box center [345, 219] width 108 height 83
click at [404, 190] on input "c." at bounding box center [404, 188] width 1 height 3
radio input "true"
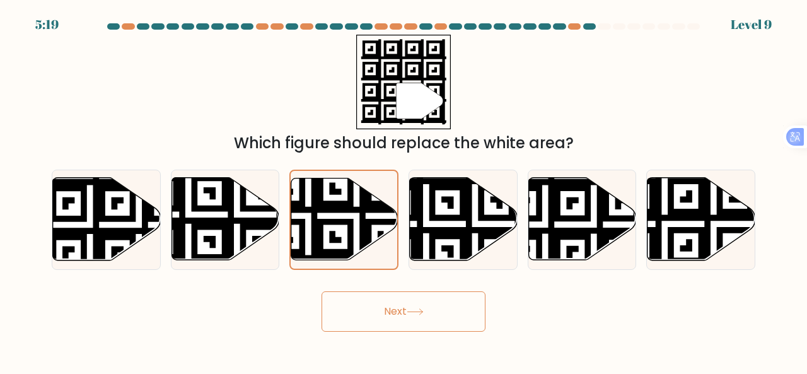
click at [415, 306] on button "Next" at bounding box center [404, 311] width 164 height 40
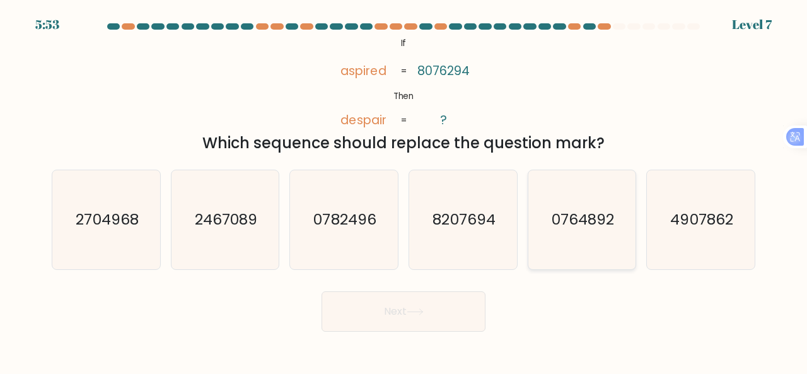
drag, startPoint x: 683, startPoint y: 218, endPoint x: 604, endPoint y: 255, distance: 87.4
click at [682, 220] on text "4907862" at bounding box center [702, 219] width 62 height 21
click at [404, 190] on input "f. 4907862" at bounding box center [404, 188] width 1 height 3
radio input "true"
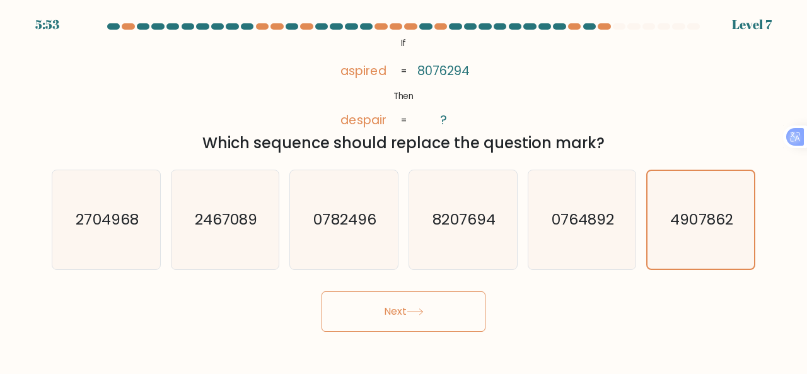
click at [433, 313] on button "Next" at bounding box center [404, 311] width 164 height 40
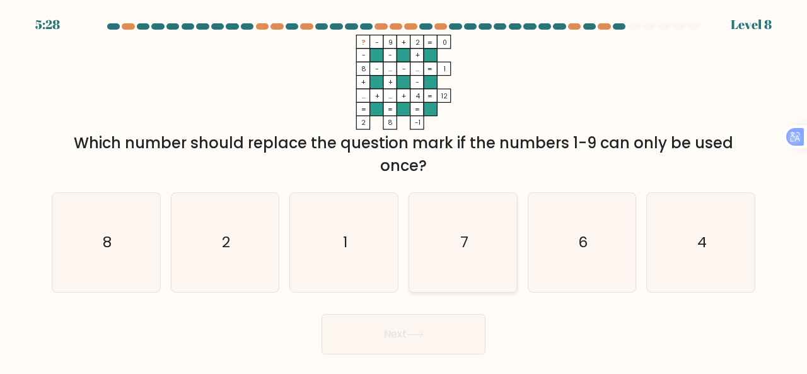
click at [473, 230] on icon "7" at bounding box center [463, 242] width 99 height 99
click at [404, 190] on input "d. 7" at bounding box center [404, 188] width 1 height 3
radio input "true"
click at [409, 331] on button "Next" at bounding box center [404, 334] width 164 height 40
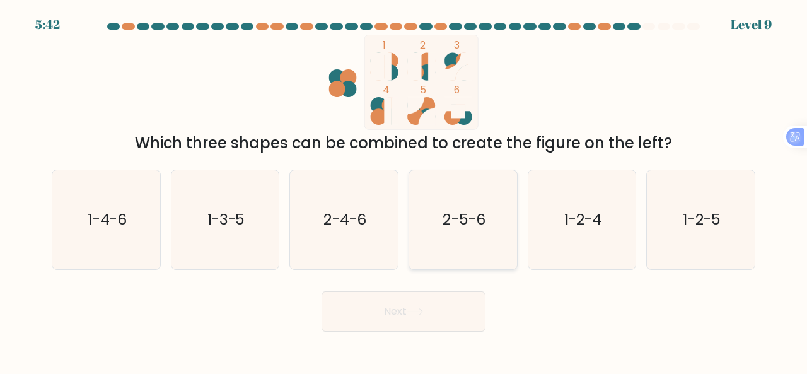
click at [474, 239] on icon "2-5-6" at bounding box center [463, 219] width 99 height 99
click at [404, 190] on input "d. 2-5-6" at bounding box center [404, 188] width 1 height 3
radio input "true"
click at [469, 247] on icon "2-5-6" at bounding box center [463, 220] width 98 height 98
click at [404, 190] on input "d. 2-5-6" at bounding box center [404, 188] width 1 height 3
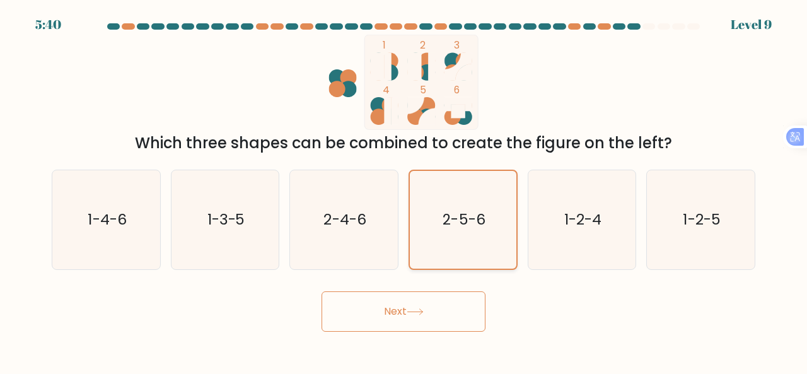
click at [465, 199] on icon "2-5-6" at bounding box center [463, 220] width 98 height 98
click at [404, 190] on input "d. 2-5-6" at bounding box center [404, 188] width 1 height 3
click at [570, 225] on text "1-2-4" at bounding box center [582, 219] width 37 height 21
click at [404, 190] on input "e. 1-2-4" at bounding box center [404, 188] width 1 height 3
radio input "true"
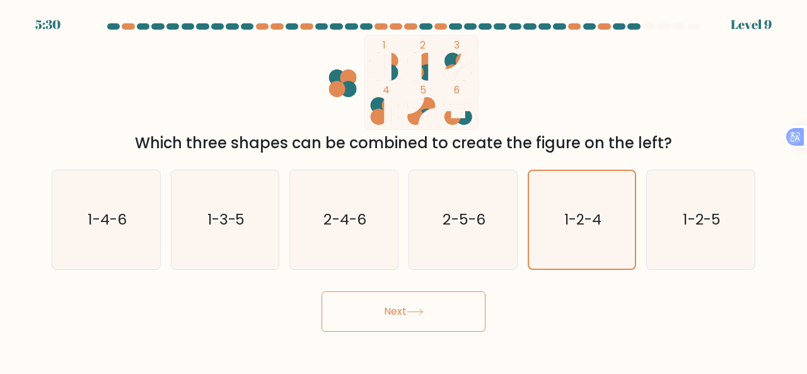
click at [443, 303] on button "Next" at bounding box center [404, 311] width 164 height 40
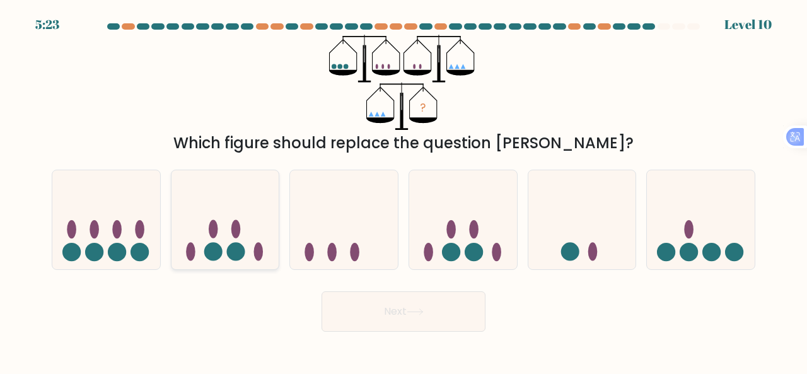
click at [226, 204] on icon at bounding box center [226, 219] width 108 height 89
click at [404, 190] on input "b." at bounding box center [404, 188] width 1 height 3
radio input "true"
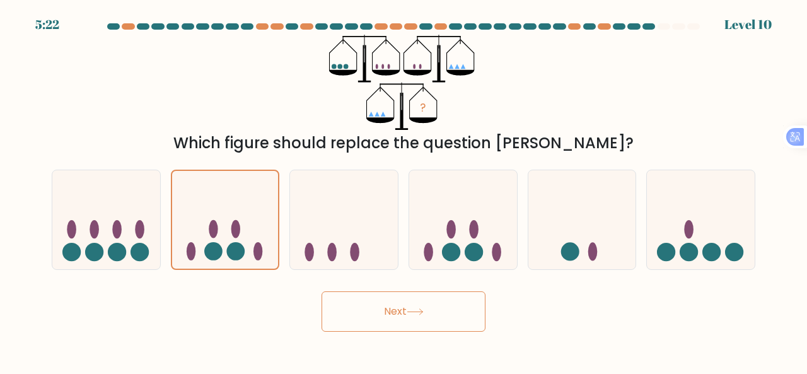
click at [410, 306] on button "Next" at bounding box center [404, 311] width 164 height 40
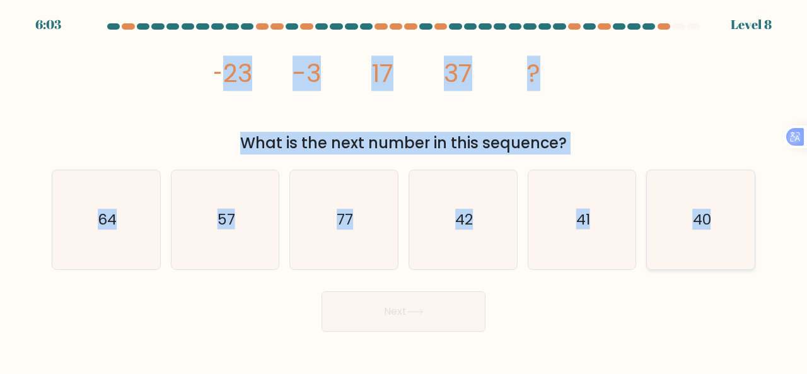
drag, startPoint x: 222, startPoint y: 67, endPoint x: 715, endPoint y: 216, distance: 515.1
click at [715, 216] on form at bounding box center [403, 177] width 807 height 308
copy form "23 -3 17 37 ? What is the next number in this sequence? a. 64 b. 57 c. 77 d. 42…"
click at [240, 210] on icon "57" at bounding box center [225, 219] width 99 height 99
click at [404, 190] on input "b. 57" at bounding box center [404, 188] width 1 height 3
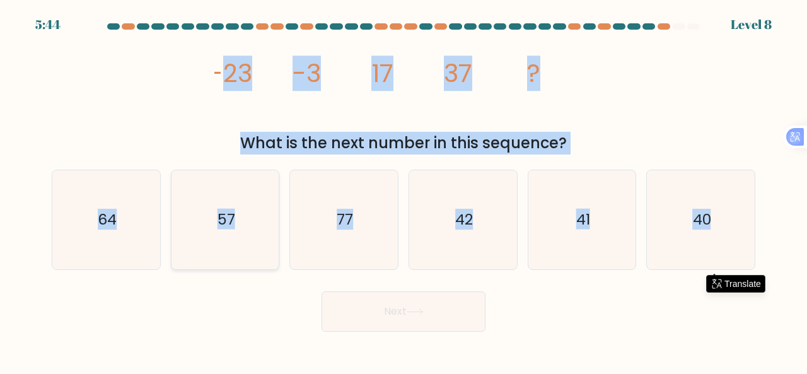
radio input "true"
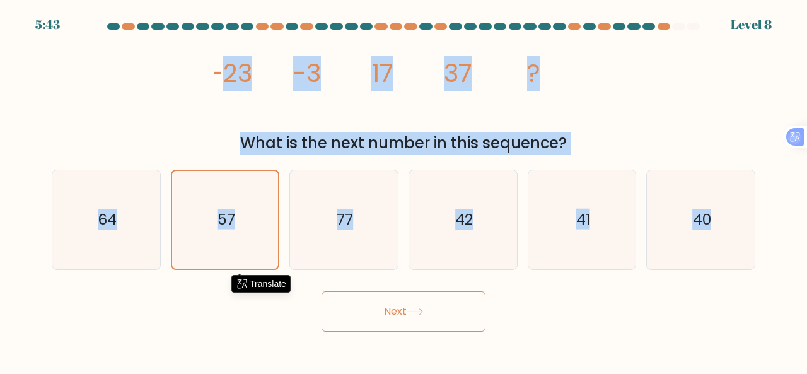
click at [375, 310] on button "Next" at bounding box center [404, 311] width 164 height 40
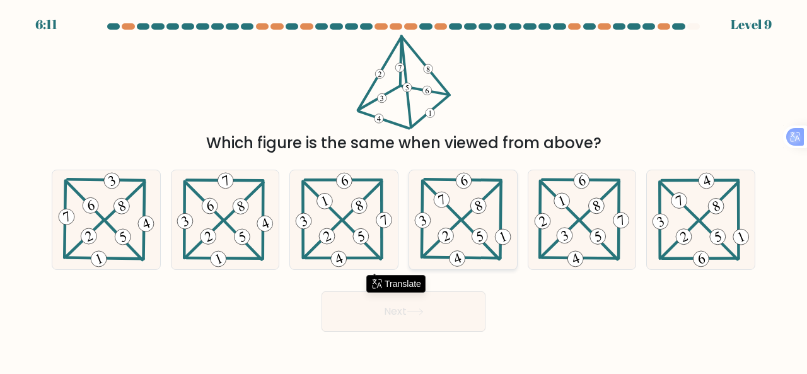
click at [464, 227] on icon at bounding box center [462, 219] width 101 height 99
click at [404, 190] on input "d." at bounding box center [404, 188] width 1 height 3
radio input "true"
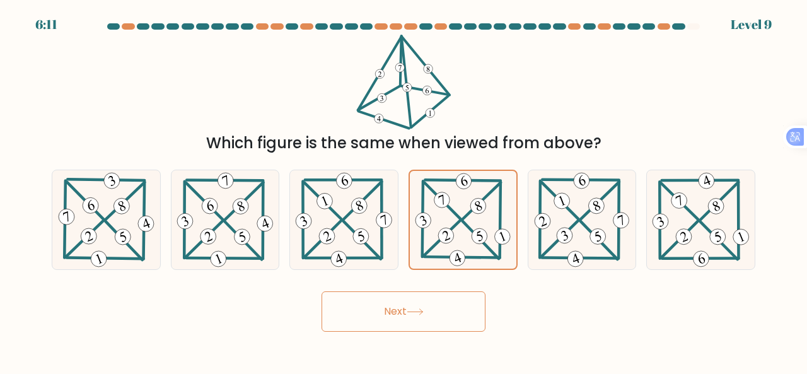
click at [420, 322] on button "Next" at bounding box center [404, 311] width 164 height 40
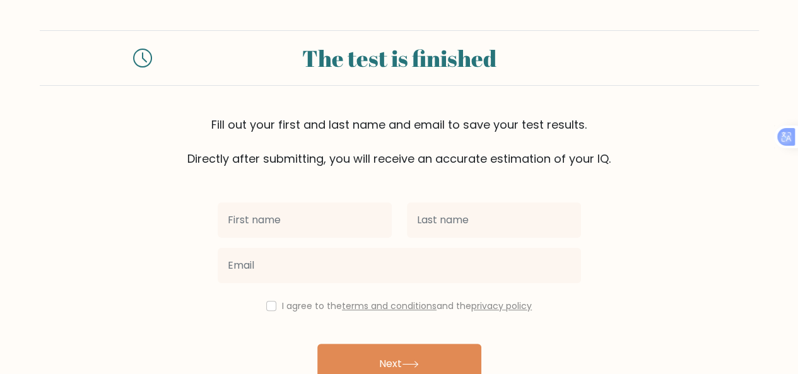
click at [342, 223] on input "text" at bounding box center [305, 219] width 174 height 35
type input "[PERSON_NAME]"
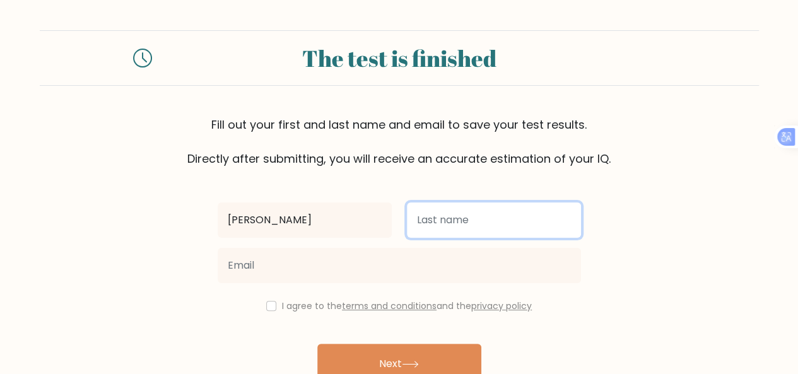
click at [467, 225] on input "text" at bounding box center [494, 219] width 174 height 35
type input "Bacan"
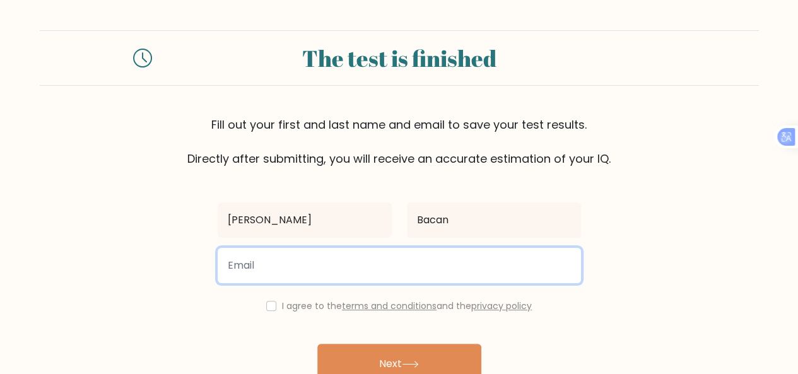
click at [441, 260] on input "email" at bounding box center [399, 265] width 363 height 35
type input "karlyntrisha23@gmail.com"
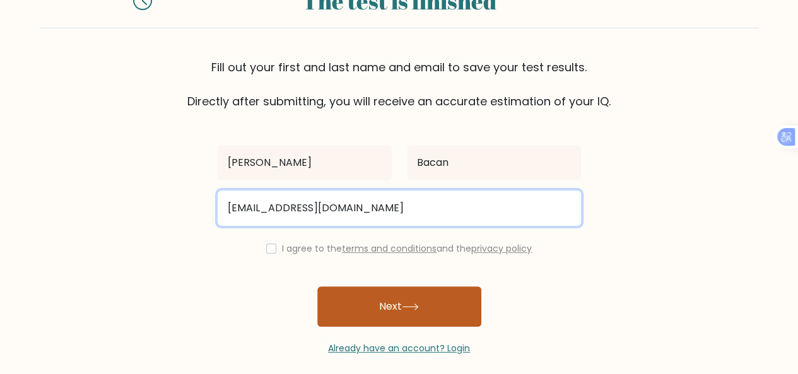
scroll to position [67, 0]
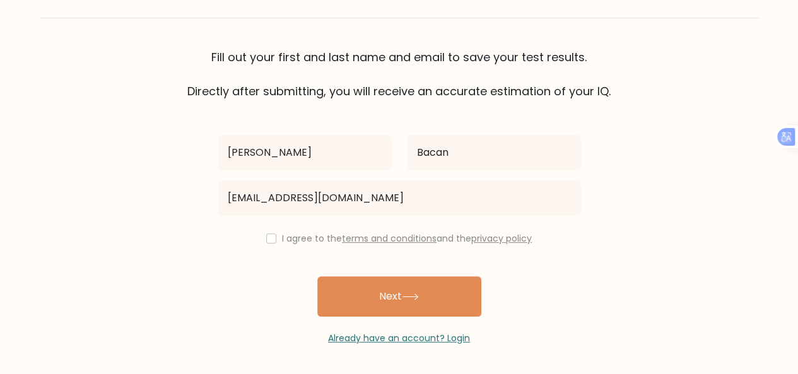
click at [271, 232] on div "I agree to the terms and conditions and the privacy policy" at bounding box center [399, 238] width 378 height 15
click at [266, 235] on input "checkbox" at bounding box center [271, 238] width 10 height 10
checkbox input "true"
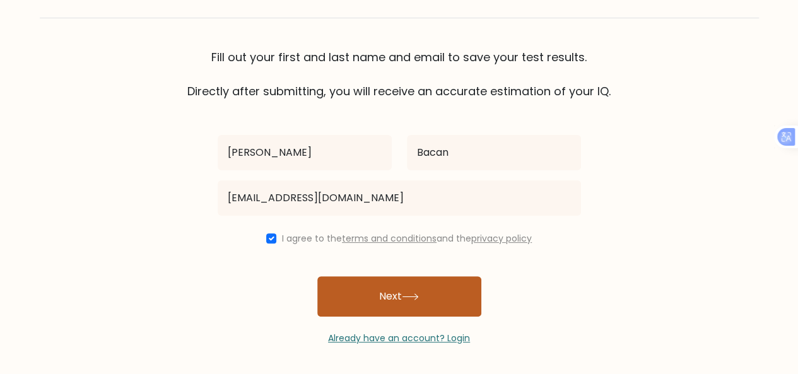
click at [351, 289] on button "Next" at bounding box center [399, 296] width 164 height 40
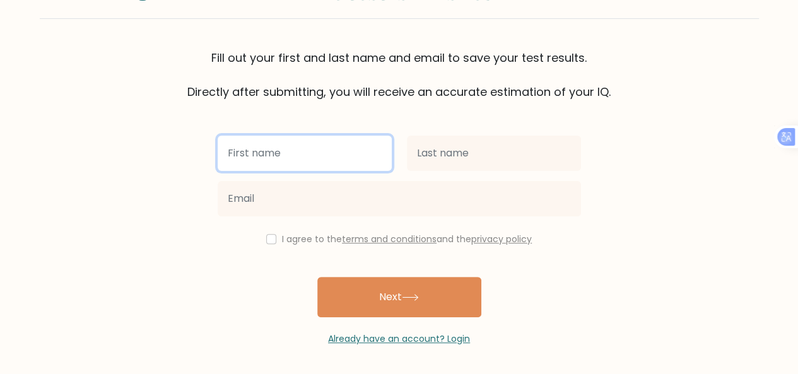
scroll to position [40, 0]
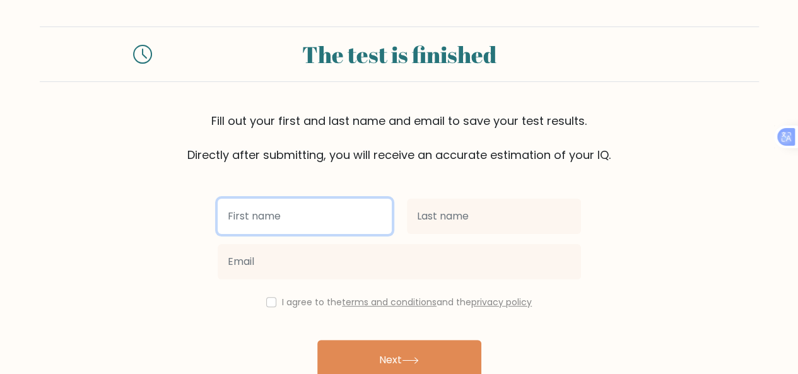
click at [335, 220] on input "text" at bounding box center [305, 216] width 174 height 35
type input "[PERSON_NAME]"
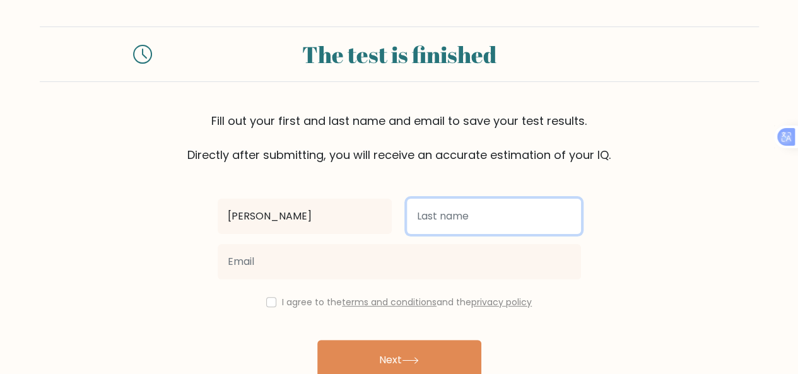
click at [463, 210] on input "text" at bounding box center [494, 216] width 174 height 35
type input "Bacan"
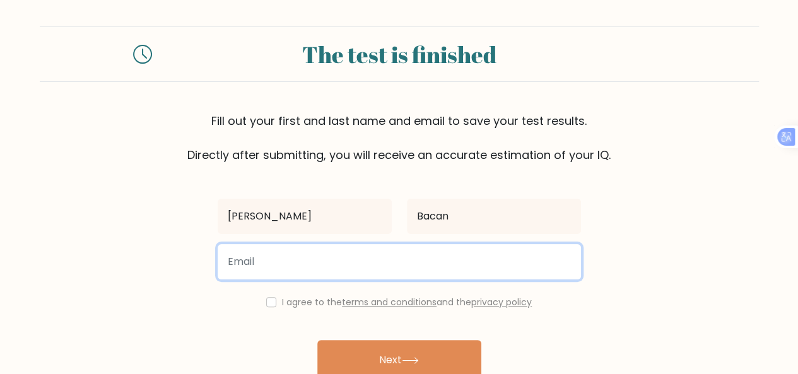
click at [405, 255] on input "email" at bounding box center [399, 261] width 363 height 35
type input "[EMAIL_ADDRESS][PERSON_NAME][DOMAIN_NAME]"
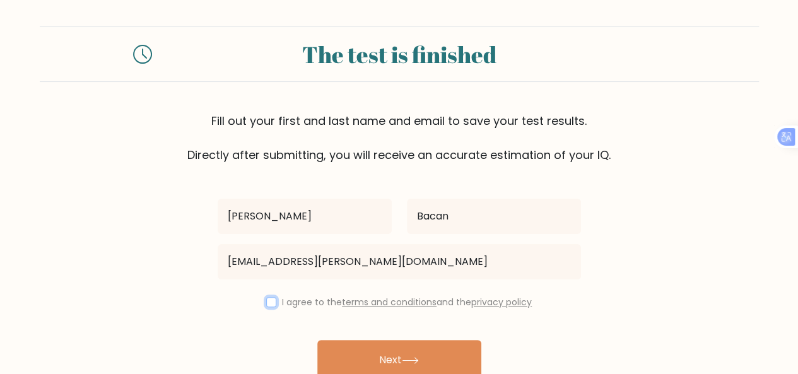
click at [269, 300] on input "checkbox" at bounding box center [271, 302] width 10 height 10
checkbox input "true"
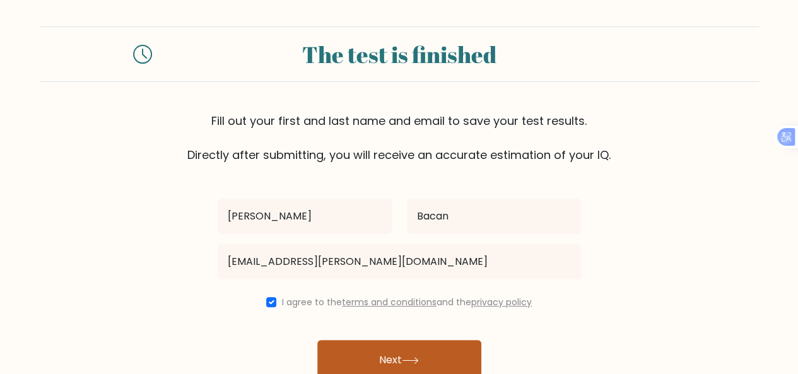
click at [375, 359] on button "Next" at bounding box center [399, 360] width 164 height 40
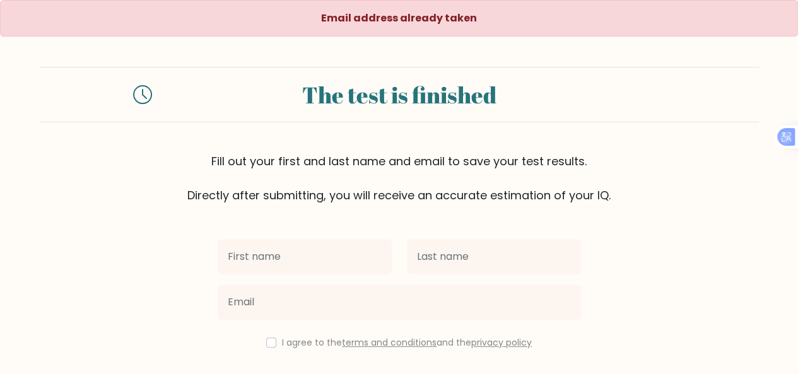
click at [336, 258] on input "text" at bounding box center [305, 256] width 174 height 35
type input "[PERSON_NAME]"
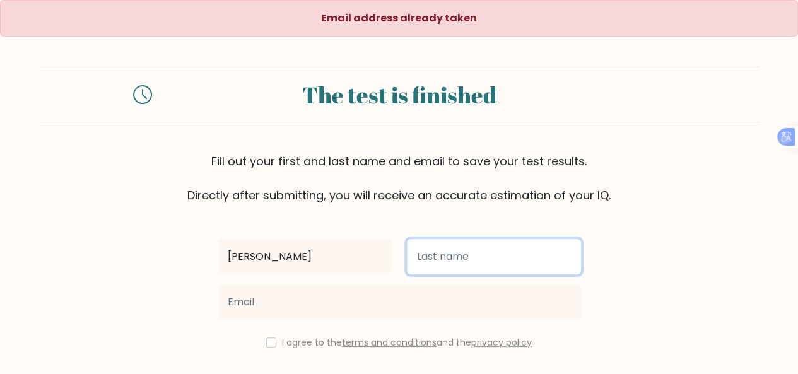
click at [479, 258] on input "text" at bounding box center [494, 256] width 174 height 35
type input "Bacan"
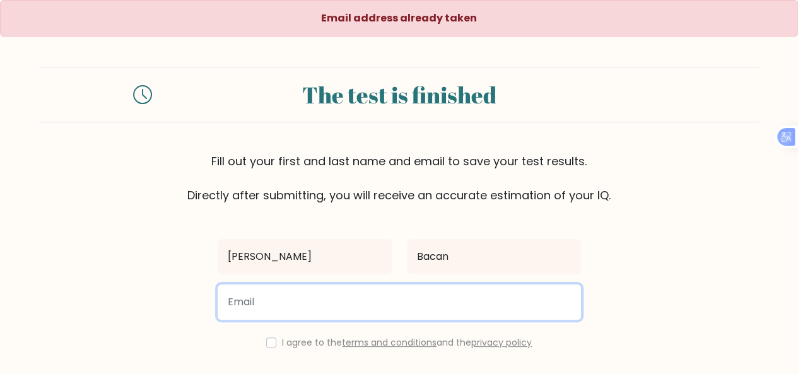
click at [386, 293] on input "email" at bounding box center [399, 301] width 363 height 35
type input "longkinatindim@gmail.com"
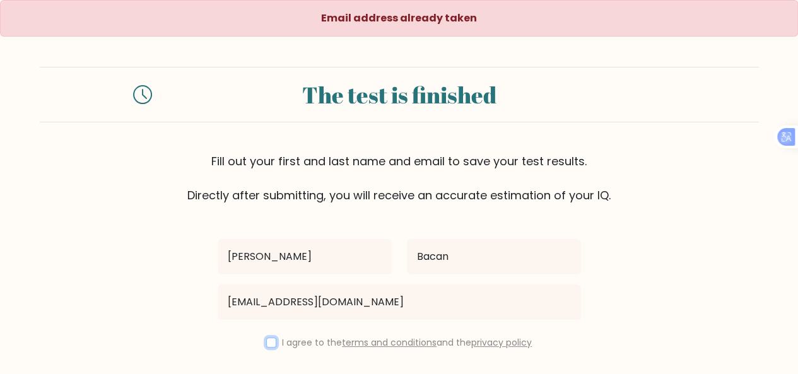
click at [271, 340] on input "checkbox" at bounding box center [271, 342] width 10 height 10
checkbox input "true"
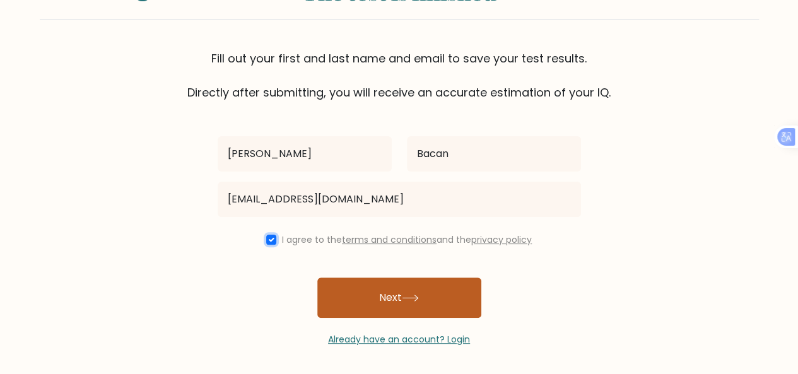
scroll to position [103, 0]
click at [380, 308] on button "Next" at bounding box center [399, 297] width 164 height 40
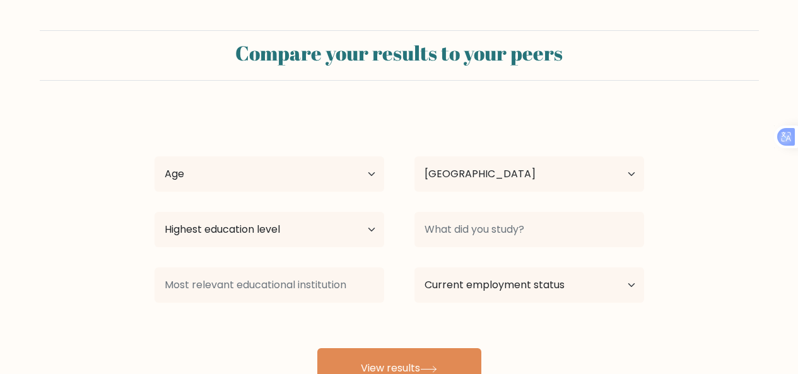
select select "PH"
drag, startPoint x: 306, startPoint y: 182, endPoint x: 321, endPoint y: 188, distance: 15.6
click at [306, 182] on select "Age Under [DEMOGRAPHIC_DATA] [DEMOGRAPHIC_DATA] [DEMOGRAPHIC_DATA] [DEMOGRAPHIC…" at bounding box center [269, 173] width 230 height 35
select select "18_24"
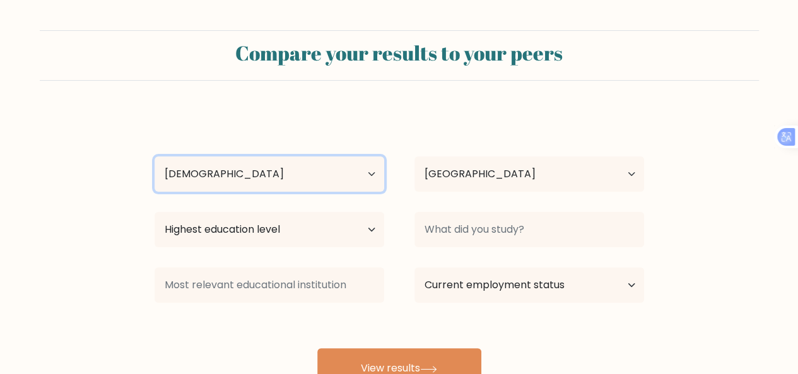
click at [154, 156] on select "Age Under [DEMOGRAPHIC_DATA] [DEMOGRAPHIC_DATA] [DEMOGRAPHIC_DATA] [DEMOGRAPHIC…" at bounding box center [269, 173] width 230 height 35
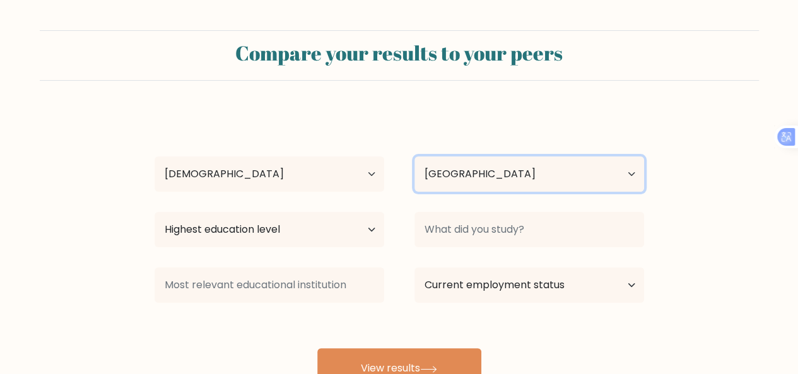
drag, startPoint x: 590, startPoint y: 172, endPoint x: 583, endPoint y: 173, distance: 7.0
click at [588, 172] on select "Country [GEOGRAPHIC_DATA] [GEOGRAPHIC_DATA] [GEOGRAPHIC_DATA] [US_STATE] [GEOGR…" at bounding box center [529, 173] width 230 height 35
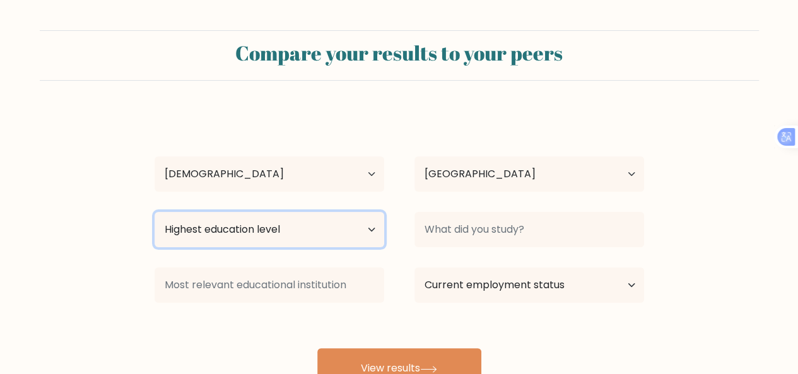
click at [286, 233] on select "Highest education level No schooling Primary Lower Secondary Upper Secondary Oc…" at bounding box center [269, 229] width 230 height 35
click at [154, 212] on select "Highest education level No schooling Primary Lower Secondary Upper Secondary Oc…" at bounding box center [269, 229] width 230 height 35
click at [282, 223] on select "Highest education level No schooling Primary Lower Secondary Upper Secondary Oc…" at bounding box center [269, 229] width 230 height 35
select select "upper_secondary"
click at [154, 212] on select "Highest education level No schooling Primary Lower Secondary Upper Secondary Oc…" at bounding box center [269, 229] width 230 height 35
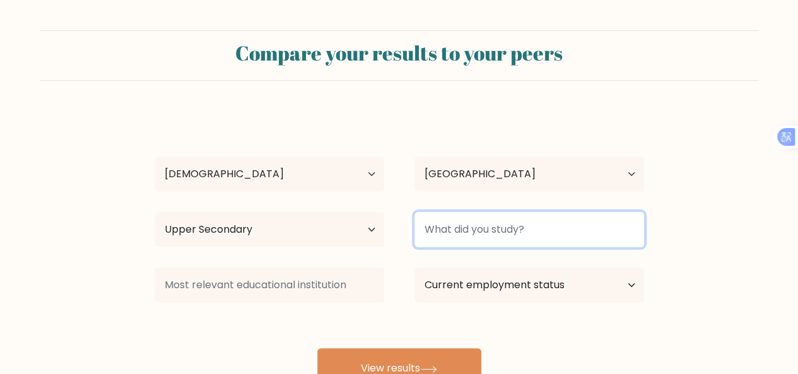
click at [453, 231] on input at bounding box center [529, 229] width 230 height 35
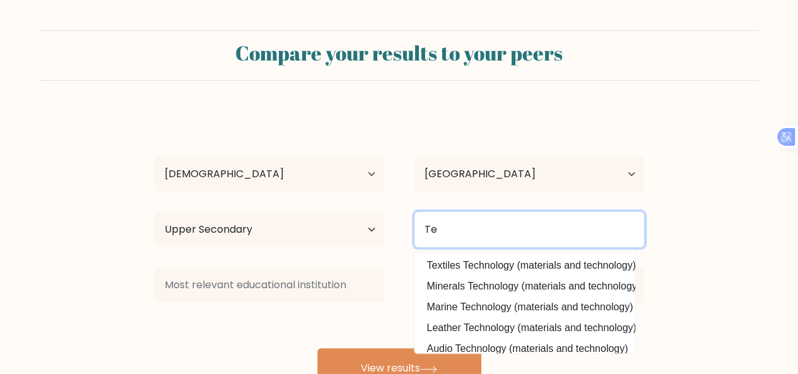
type input "T"
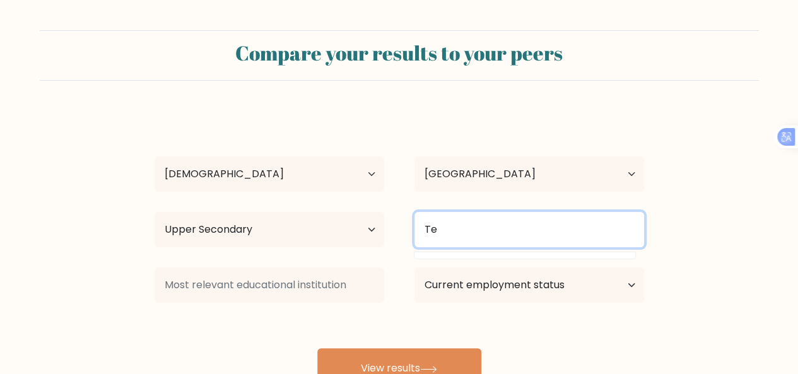
type input "T"
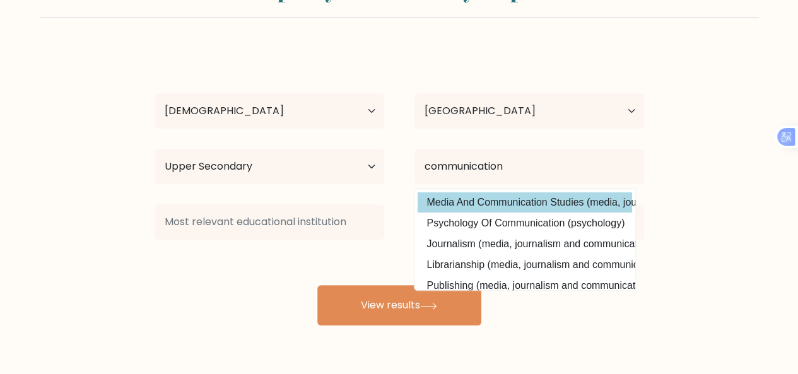
click at [471, 202] on option "Media And Communication Studies (media, journalism and communications)" at bounding box center [524, 202] width 214 height 20
type input "Media And Communication Studies"
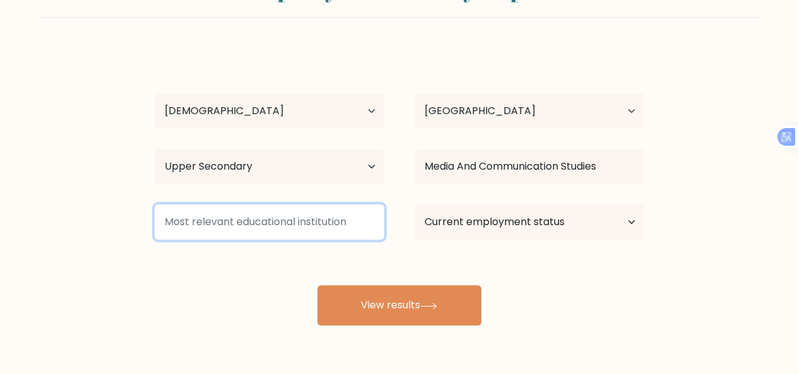
click at [274, 233] on input at bounding box center [269, 221] width 230 height 35
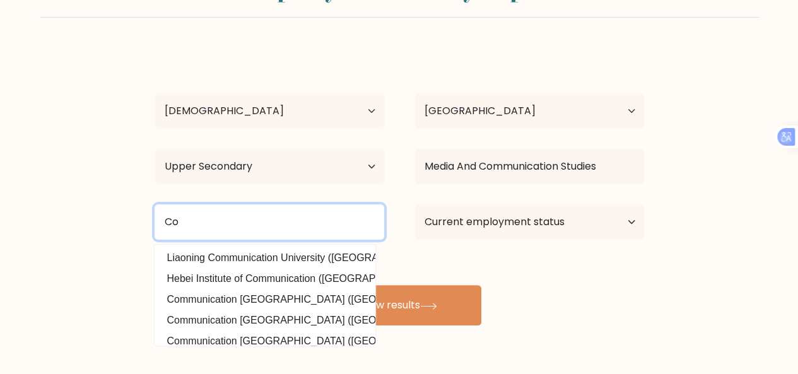
type input "C"
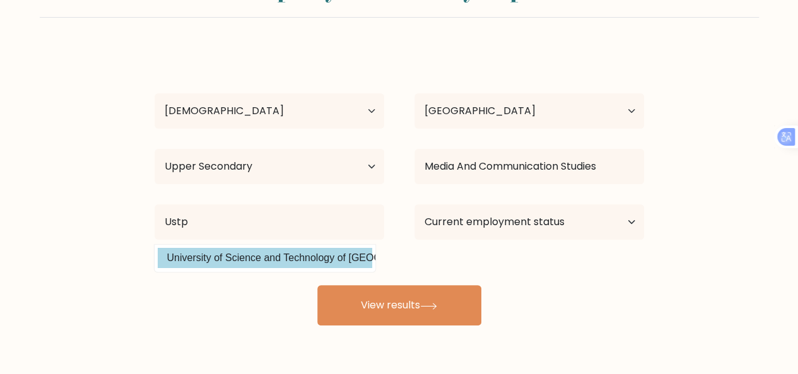
click at [293, 260] on option "University of Science and Technology of Southern Philippines (Philippines)" at bounding box center [265, 258] width 214 height 20
type input "University of Science and Technology of [GEOGRAPHIC_DATA]"
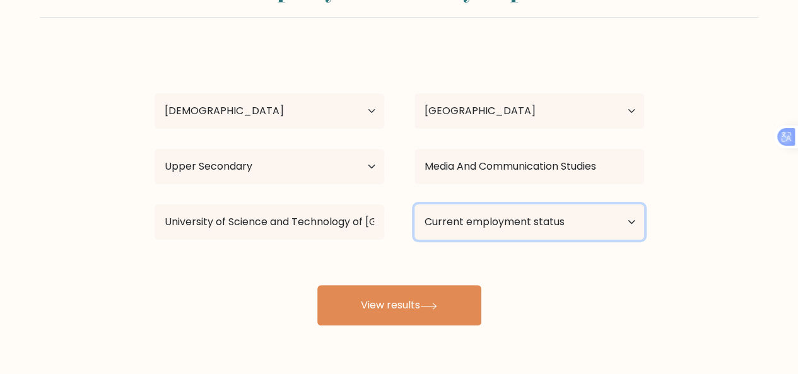
click at [474, 226] on select "Current employment status Employed Student Retired Other / prefer not to answer" at bounding box center [529, 221] width 230 height 35
select select "student"
click at [414, 204] on select "Current employment status Employed Student Retired Other / prefer not to answer" at bounding box center [529, 221] width 230 height 35
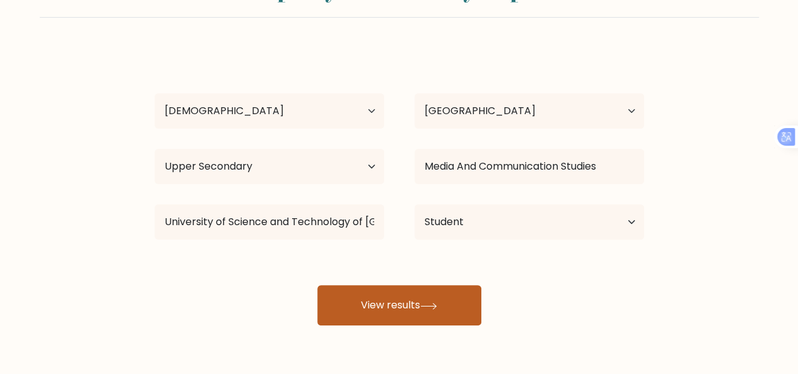
click at [393, 318] on button "View results" at bounding box center [399, 305] width 164 height 40
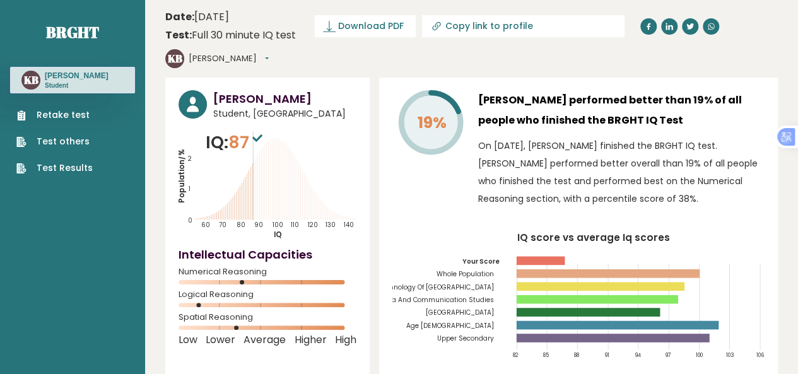
click at [42, 122] on link "Retake test" at bounding box center [54, 114] width 76 height 13
